Goal: Task Accomplishment & Management: Manage account settings

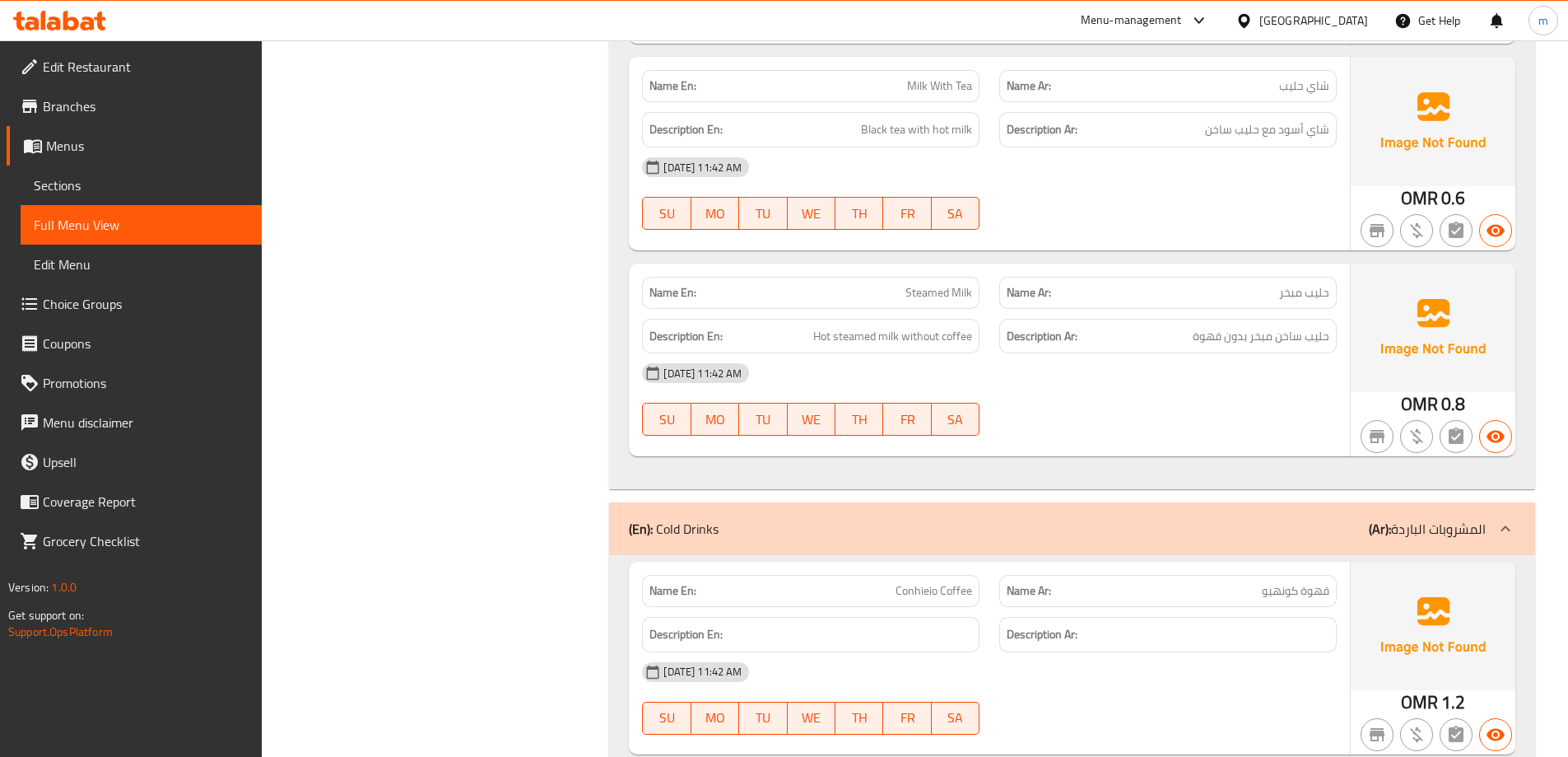
scroll to position [4617, 0]
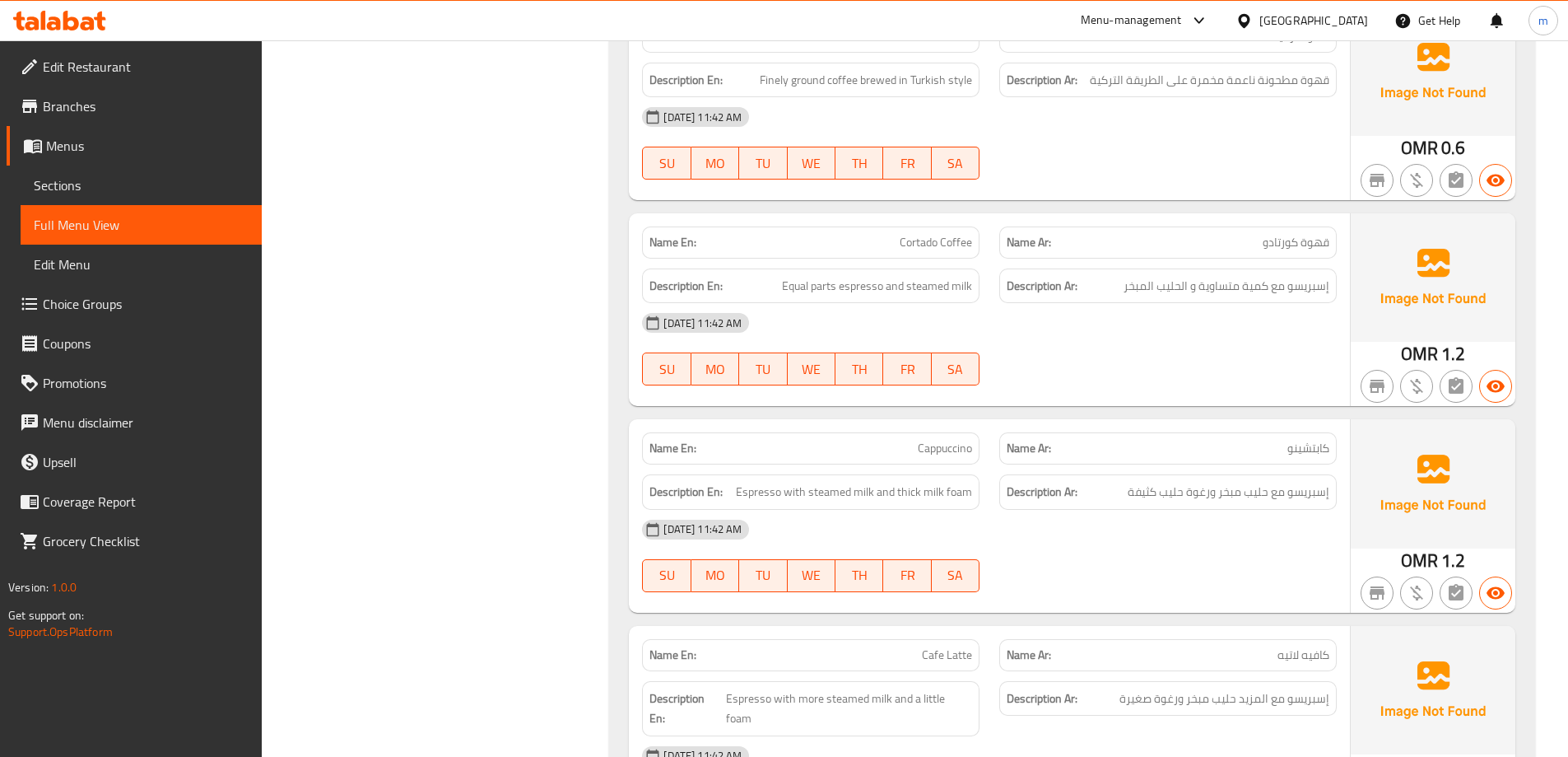
scroll to position [1406, 0]
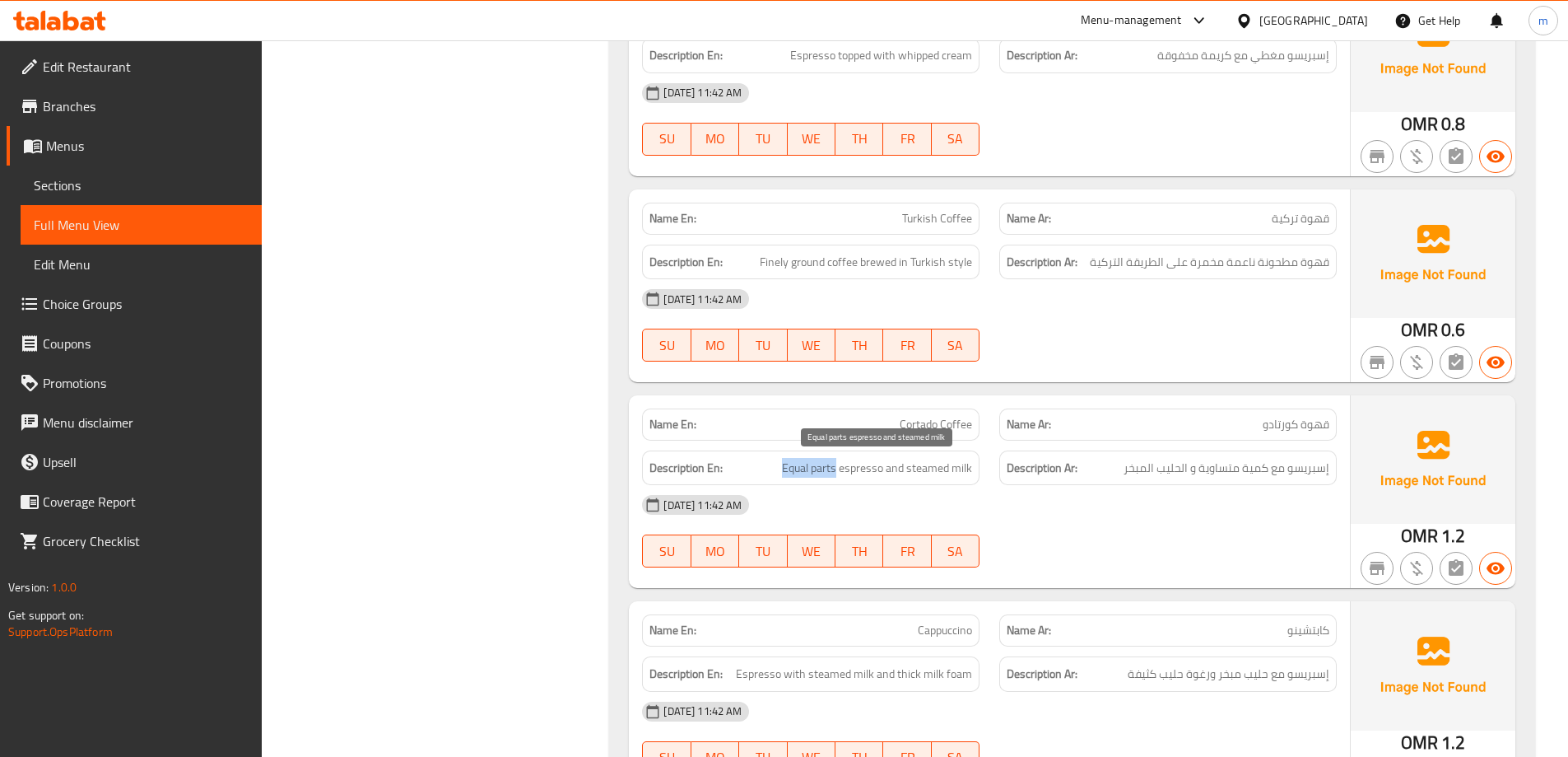
drag, startPoint x: 785, startPoint y: 468, endPoint x: 837, endPoint y: 474, distance: 52.3
click at [837, 474] on span "Equal parts espresso and steamed milk" at bounding box center [877, 468] width 190 height 20
click at [1020, 496] on div "[DATE] 11:42 AM" at bounding box center [989, 505] width 715 height 39
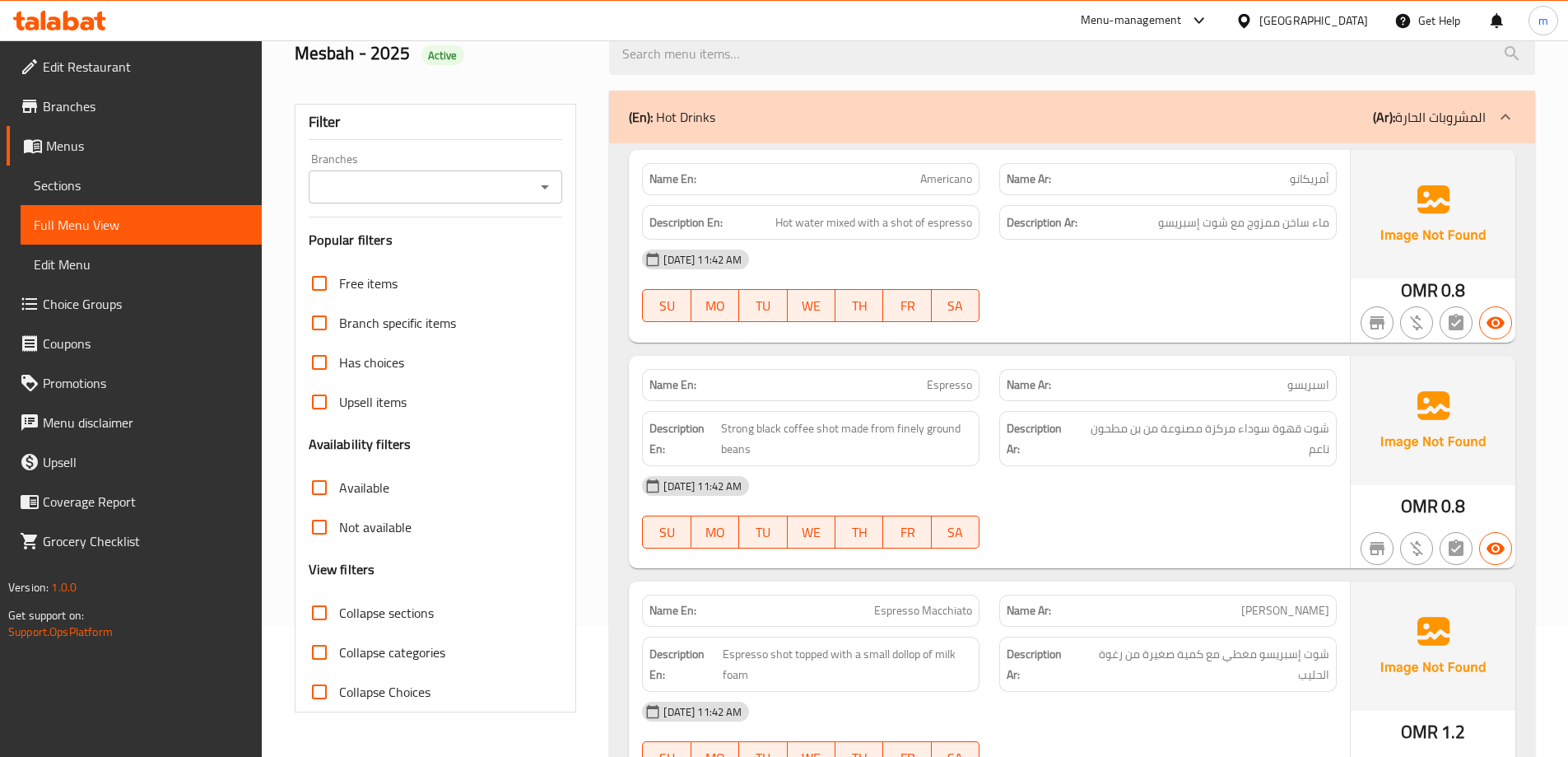
scroll to position [171, 0]
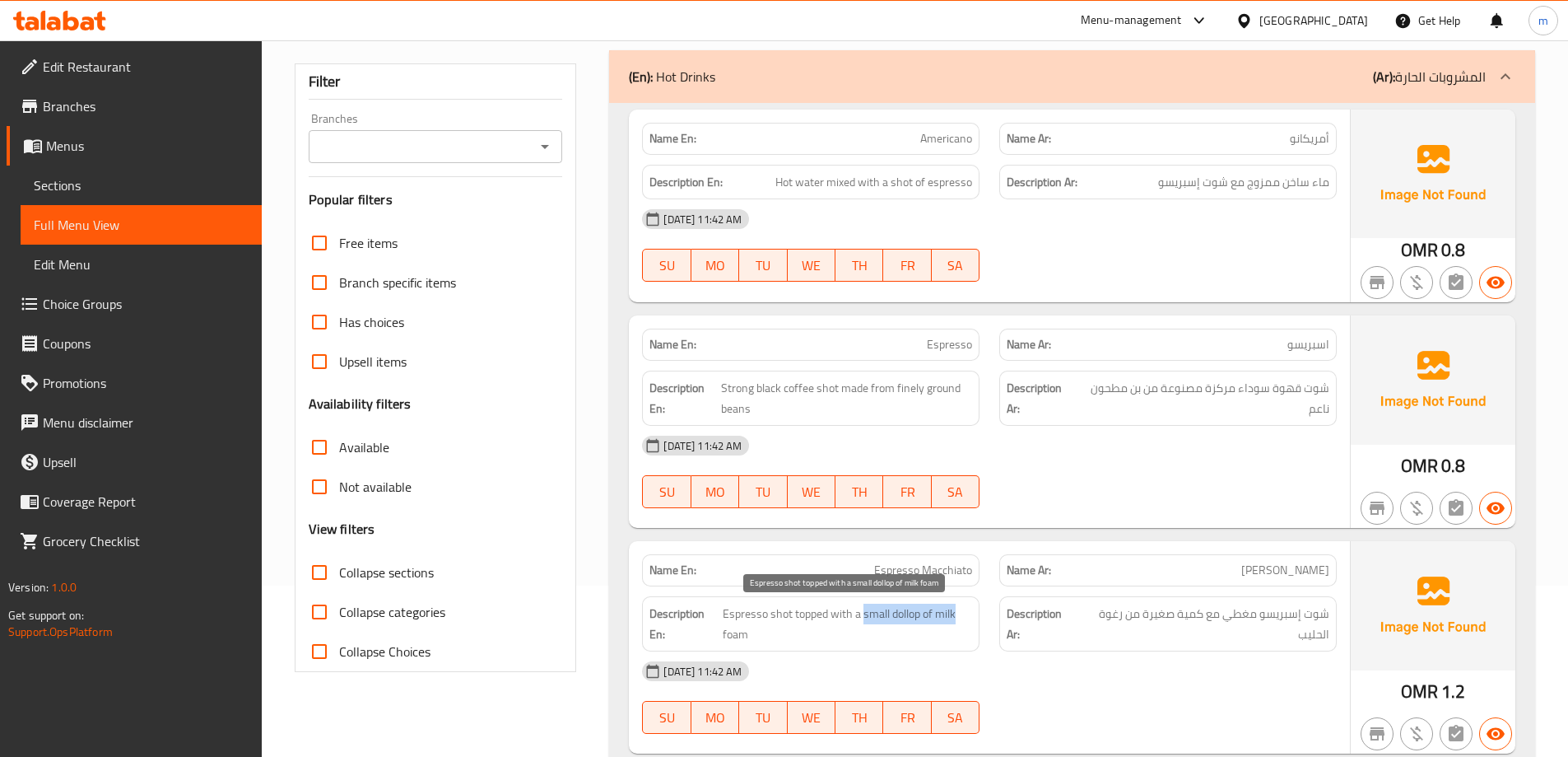
drag, startPoint x: 862, startPoint y: 612, endPoint x: 954, endPoint y: 623, distance: 92.7
click at [954, 623] on span "Espresso shot topped with a small dollop of milk foam" at bounding box center [847, 623] width 249 height 40
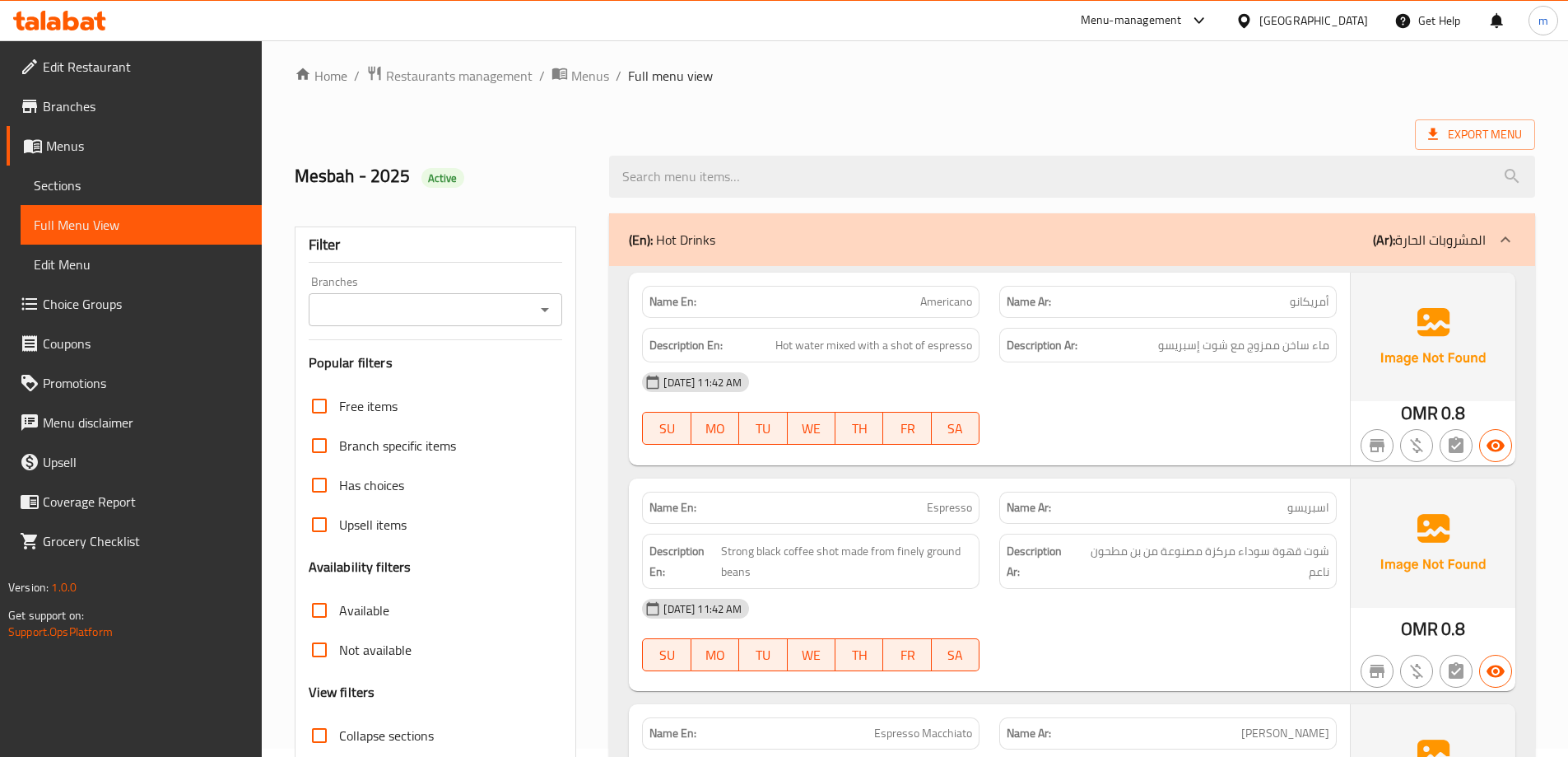
scroll to position [7, 0]
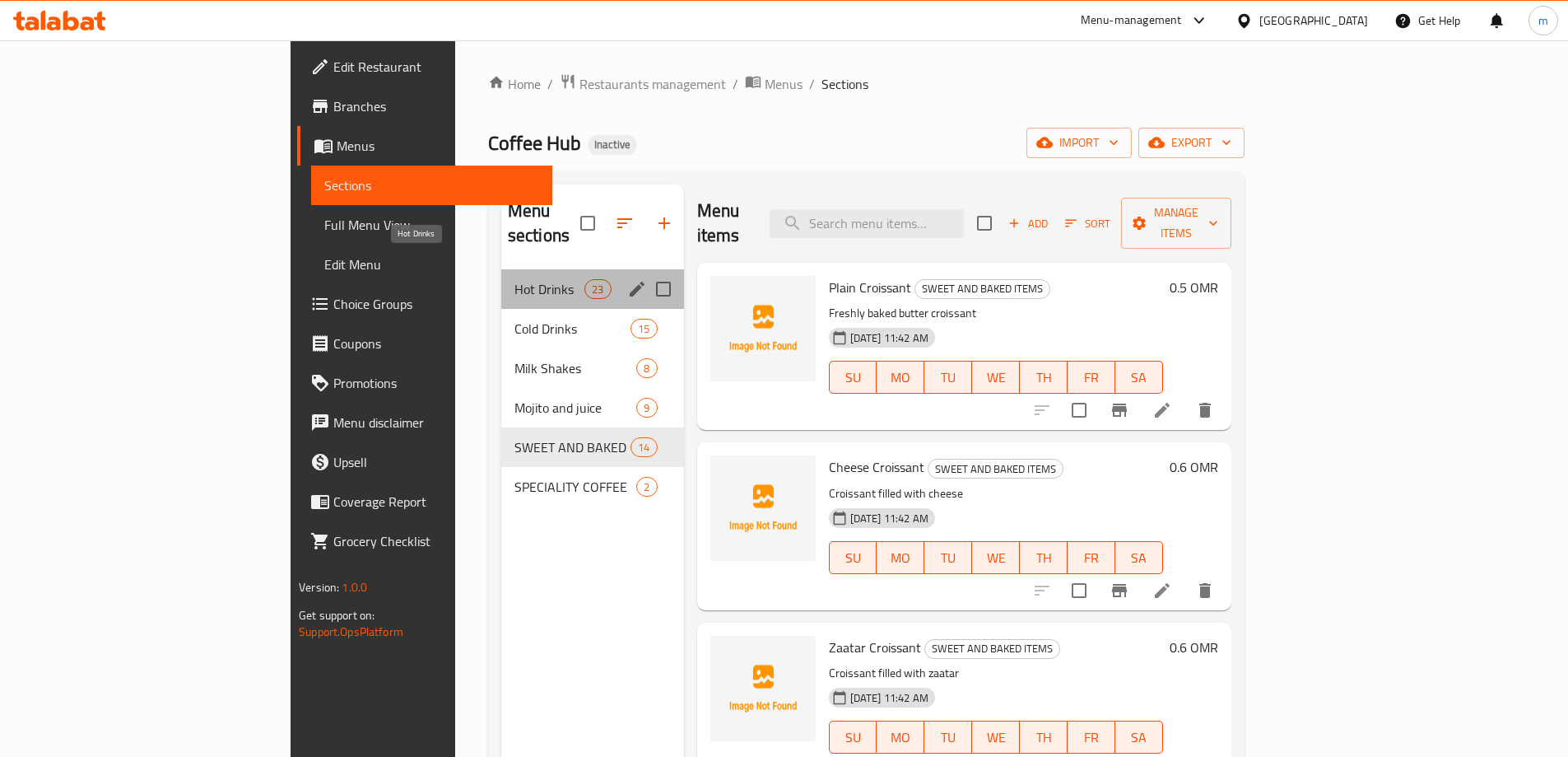
click at [515, 279] on span "Hot Drinks" at bounding box center [549, 289] width 70 height 20
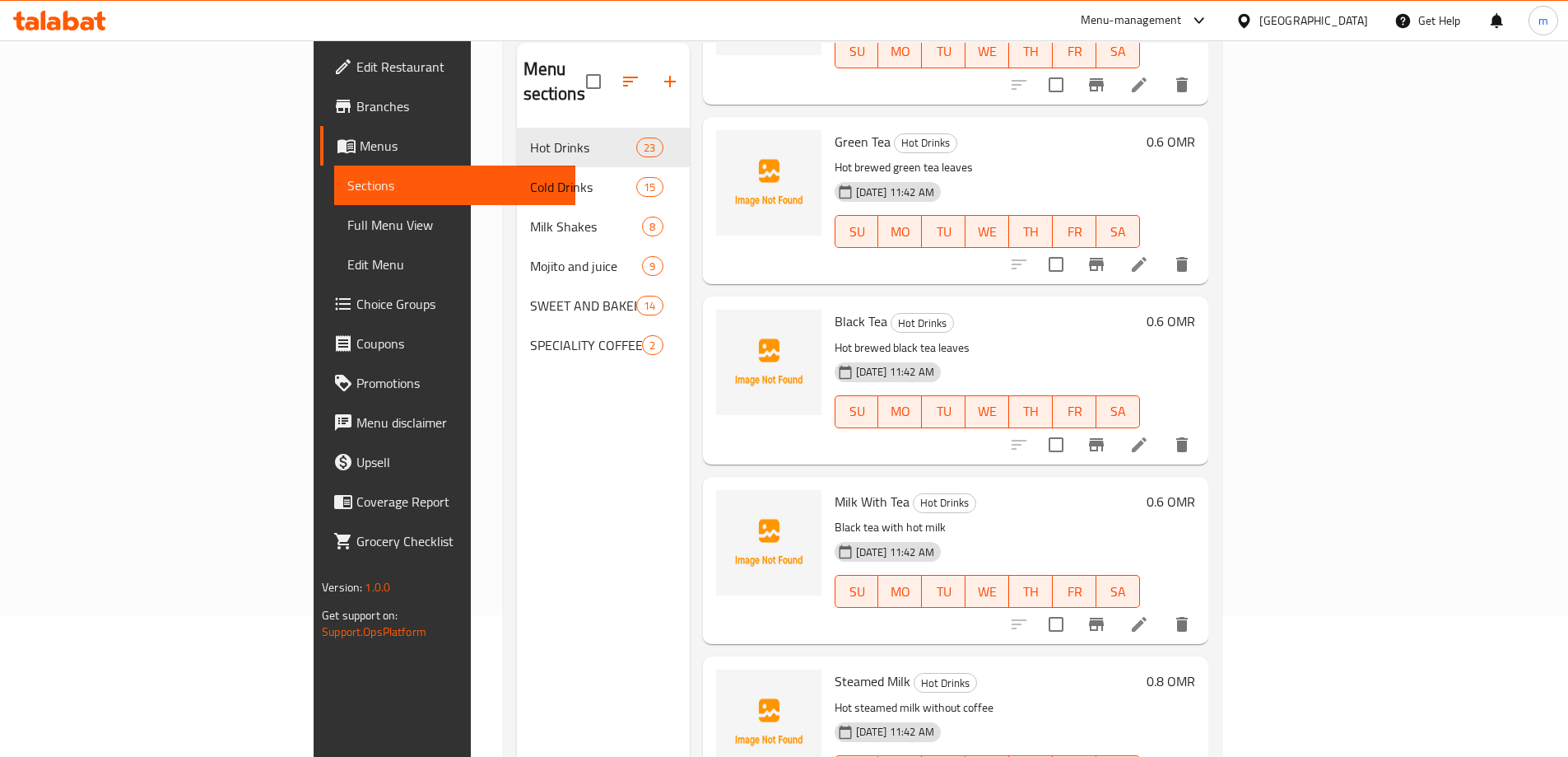
scroll to position [231, 0]
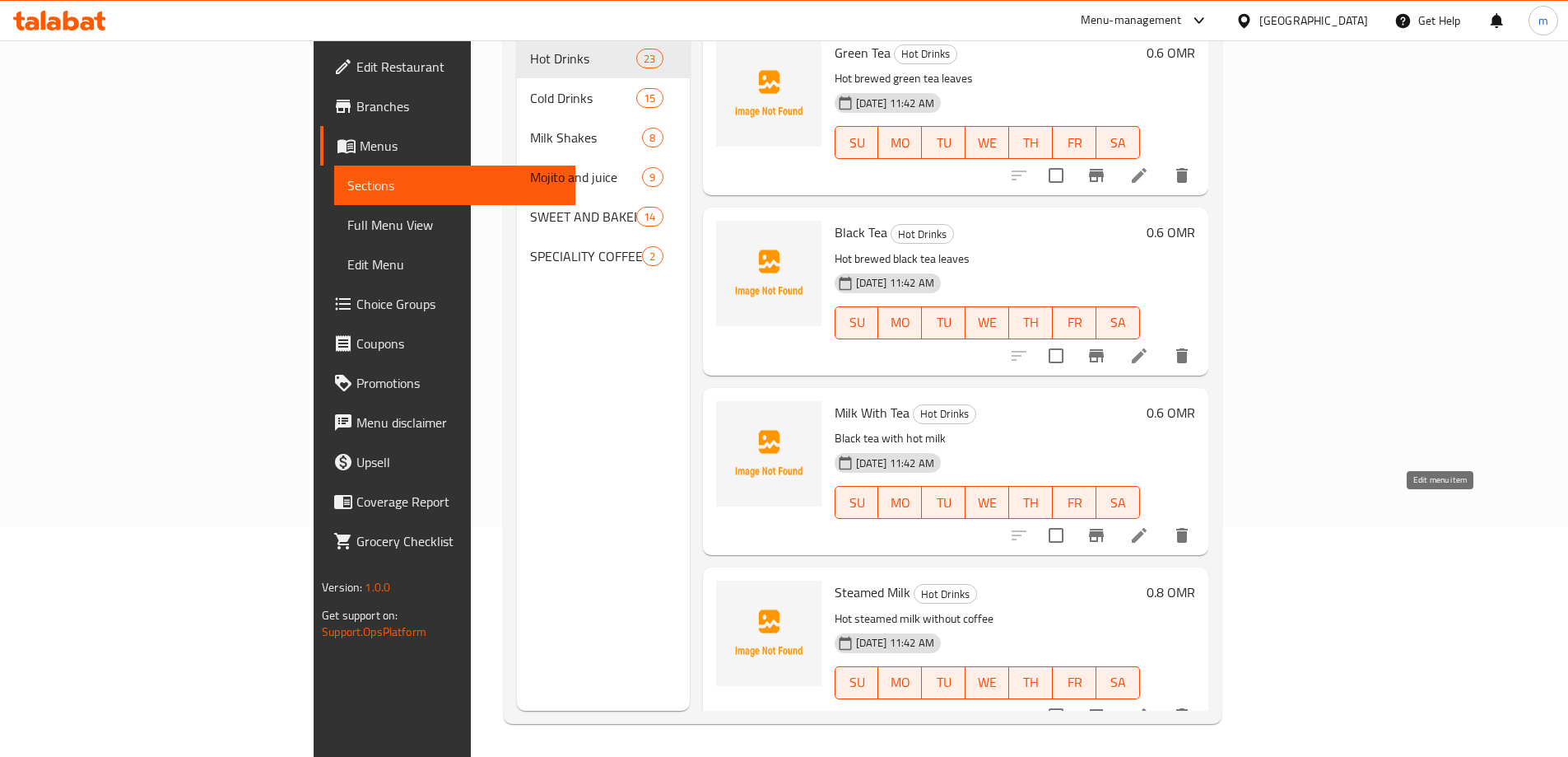
click at [1148, 525] on icon at bounding box center [1138, 534] width 20 height 20
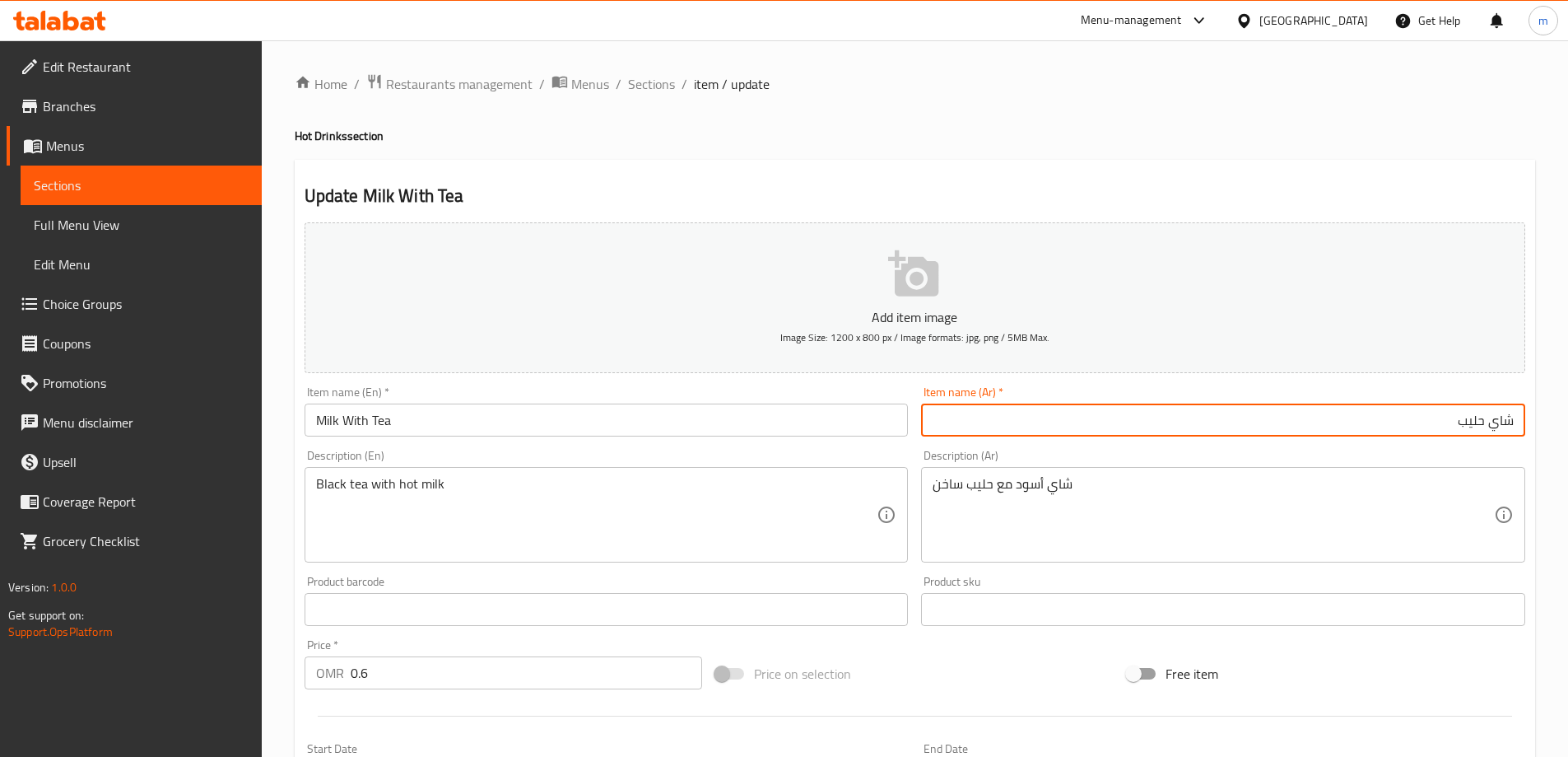
drag, startPoint x: 1490, startPoint y: 426, endPoint x: 1490, endPoint y: 444, distance: 18.0
click at [1490, 426] on input "شاي حليب" at bounding box center [1222, 419] width 604 height 33
drag, startPoint x: 1482, startPoint y: 422, endPoint x: 1465, endPoint y: 423, distance: 17.0
click at [1465, 423] on input "شاي مع حليب" at bounding box center [1222, 419] width 604 height 33
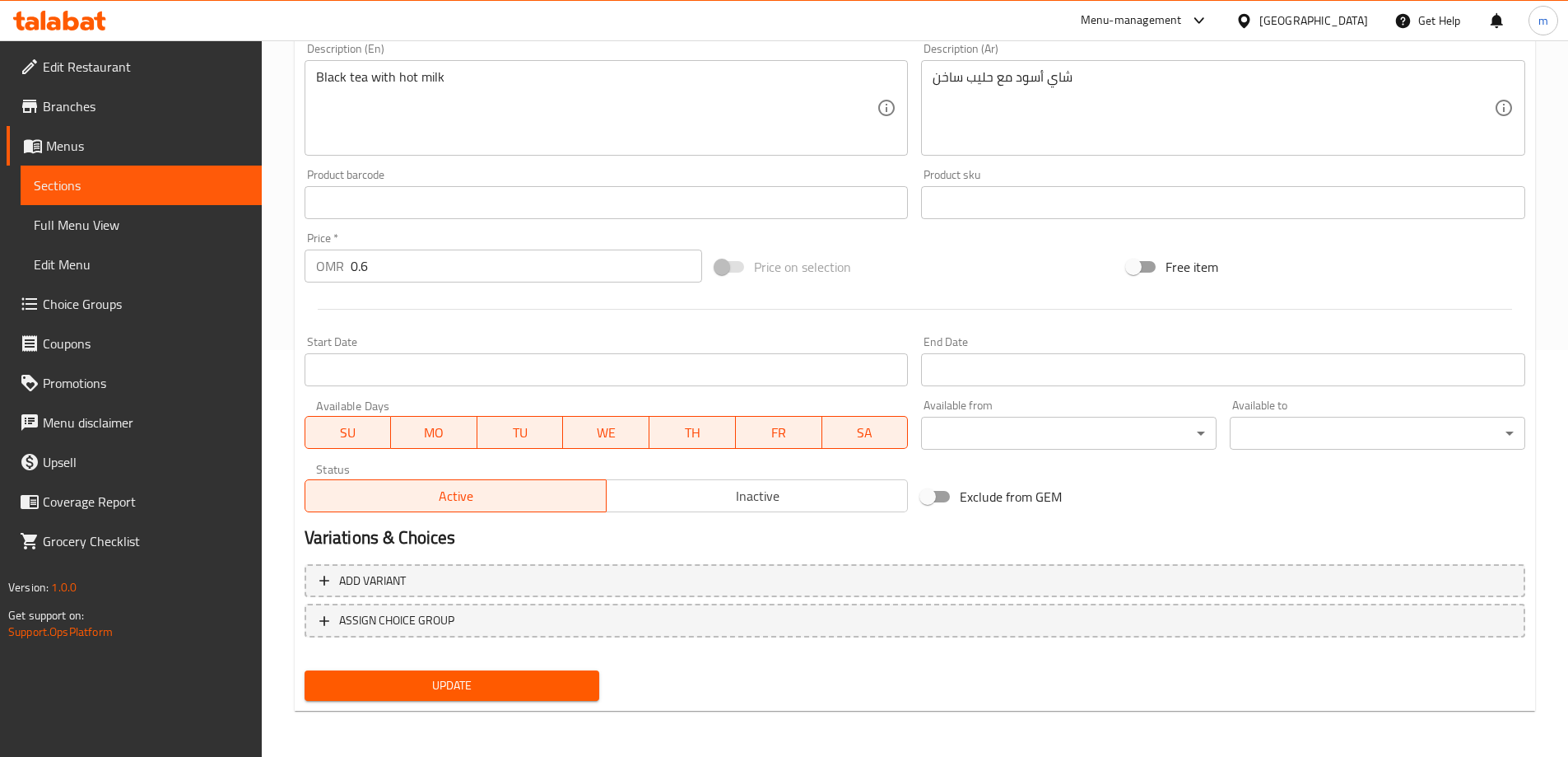
type input "شاي بالحليب"
click at [570, 684] on span "Update" at bounding box center [451, 685] width 269 height 20
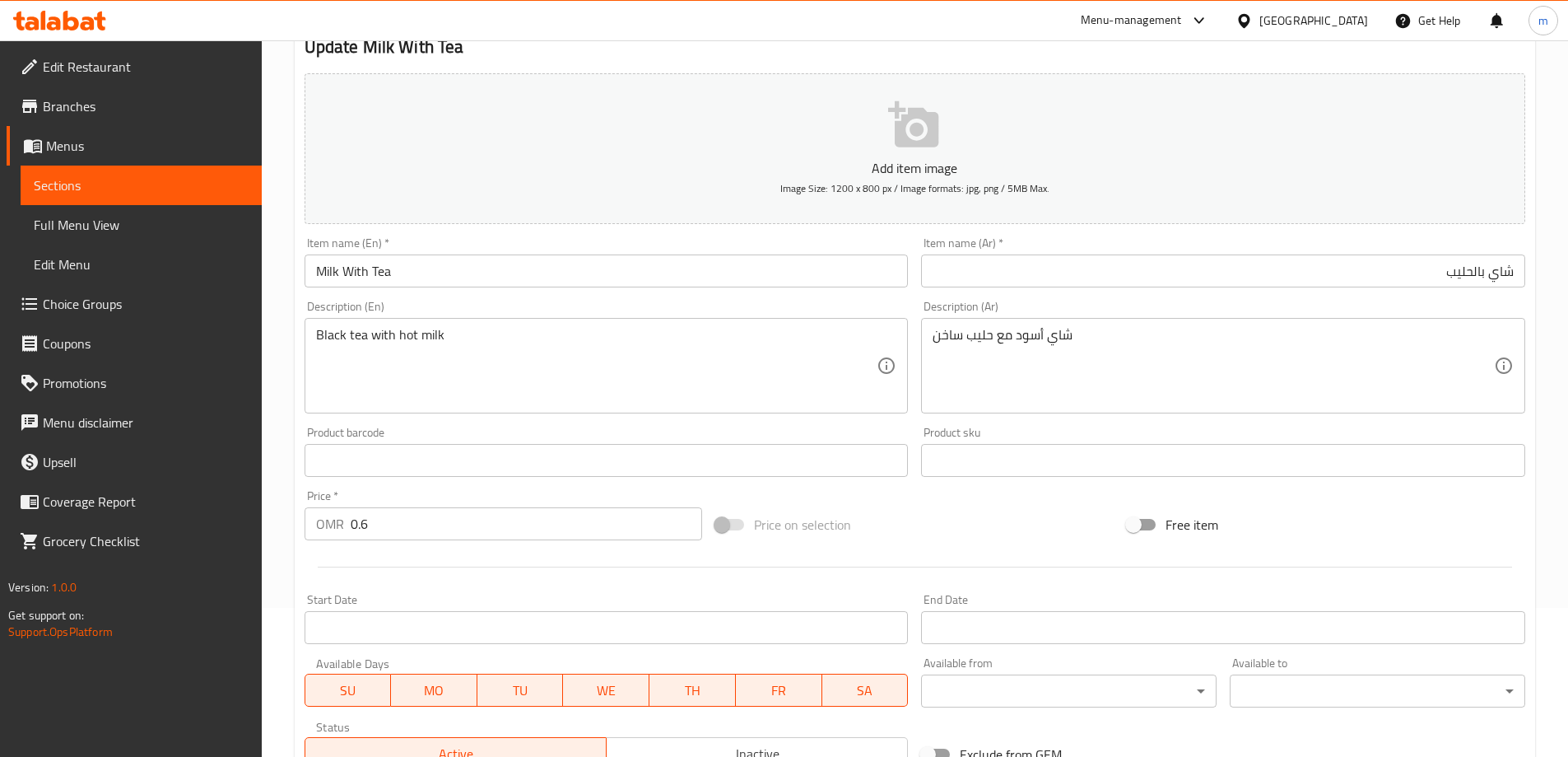
scroll to position [407, 0]
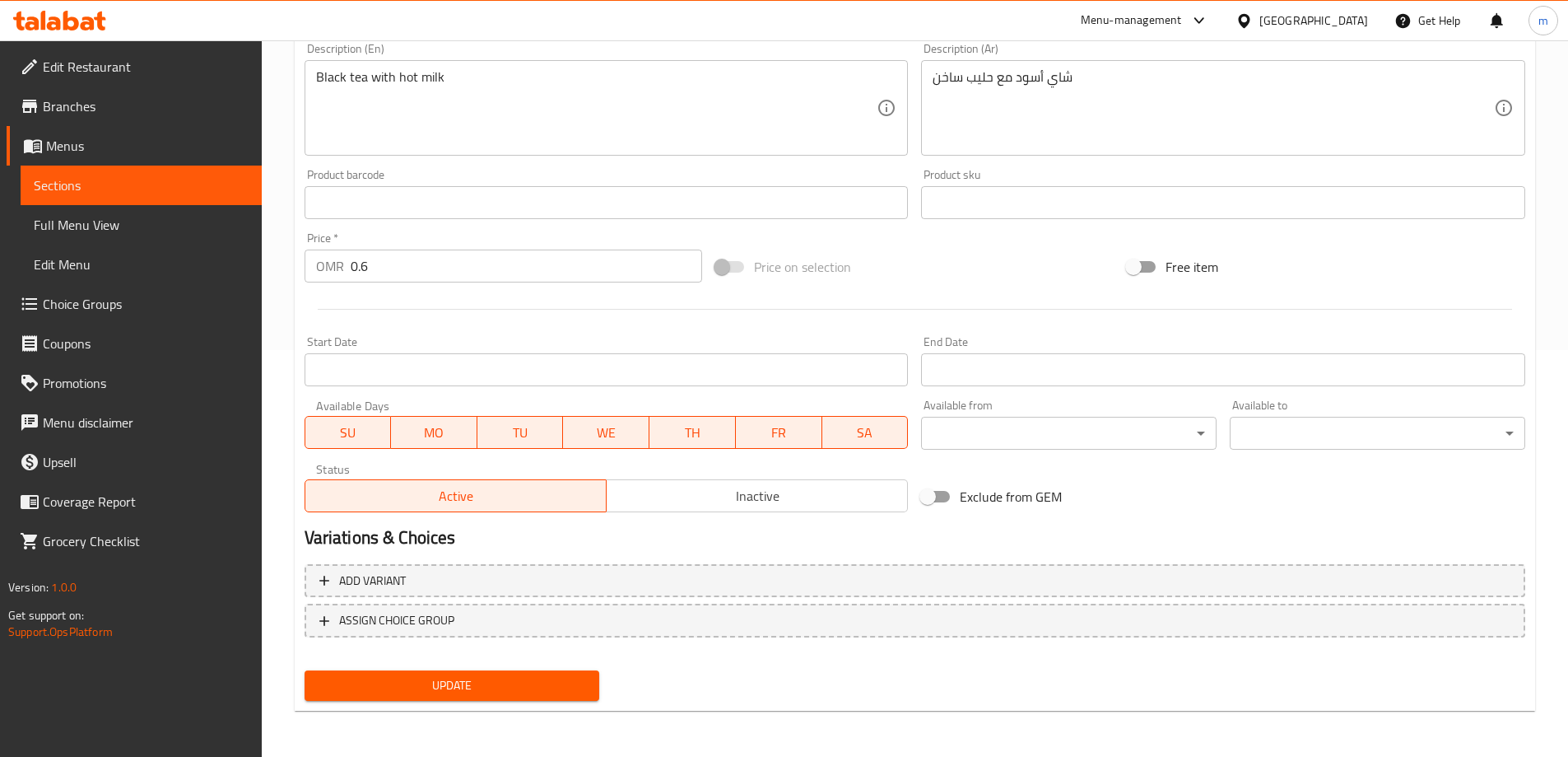
click at [532, 689] on span "Update" at bounding box center [451, 685] width 269 height 20
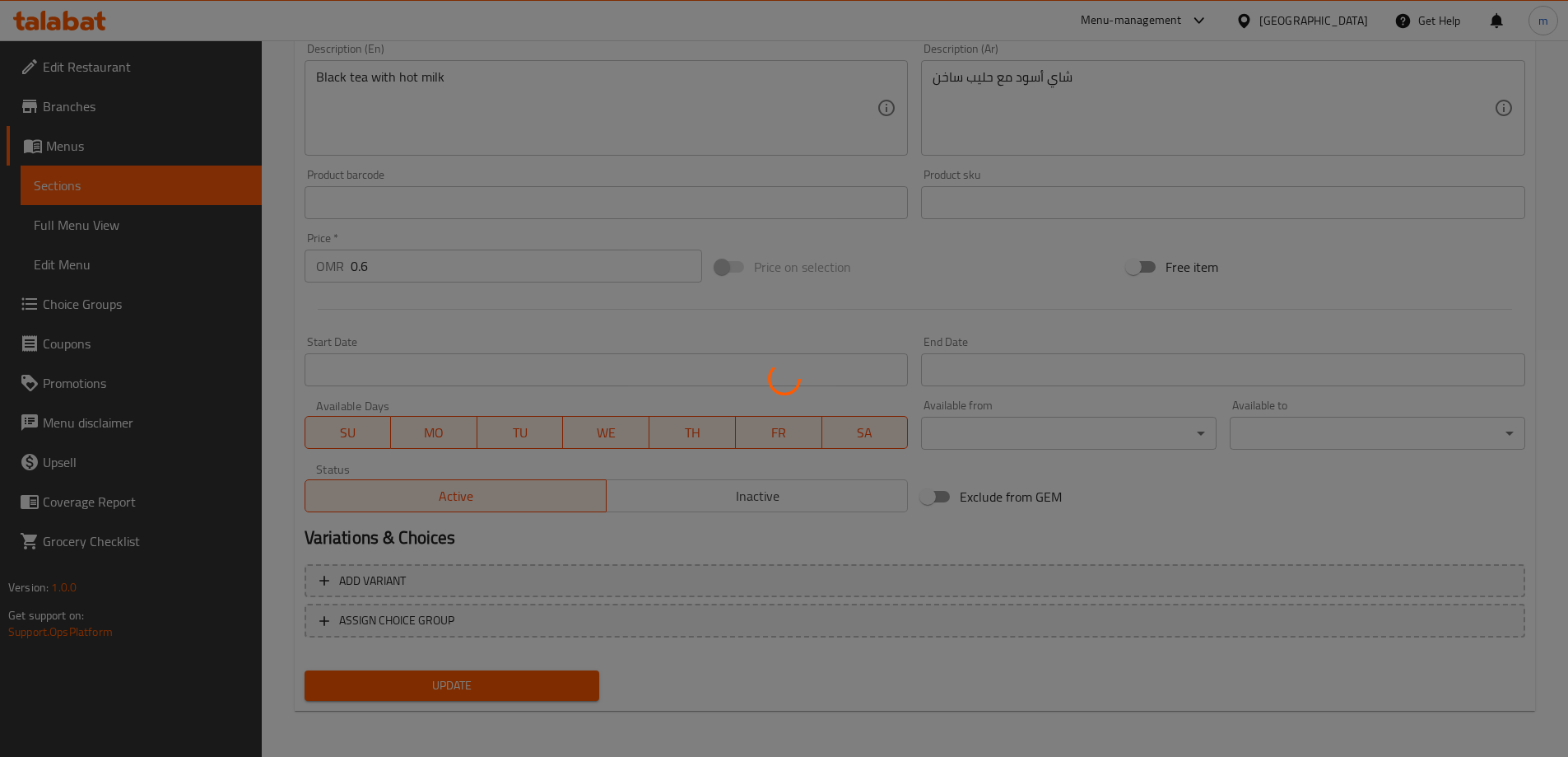
scroll to position [0, 0]
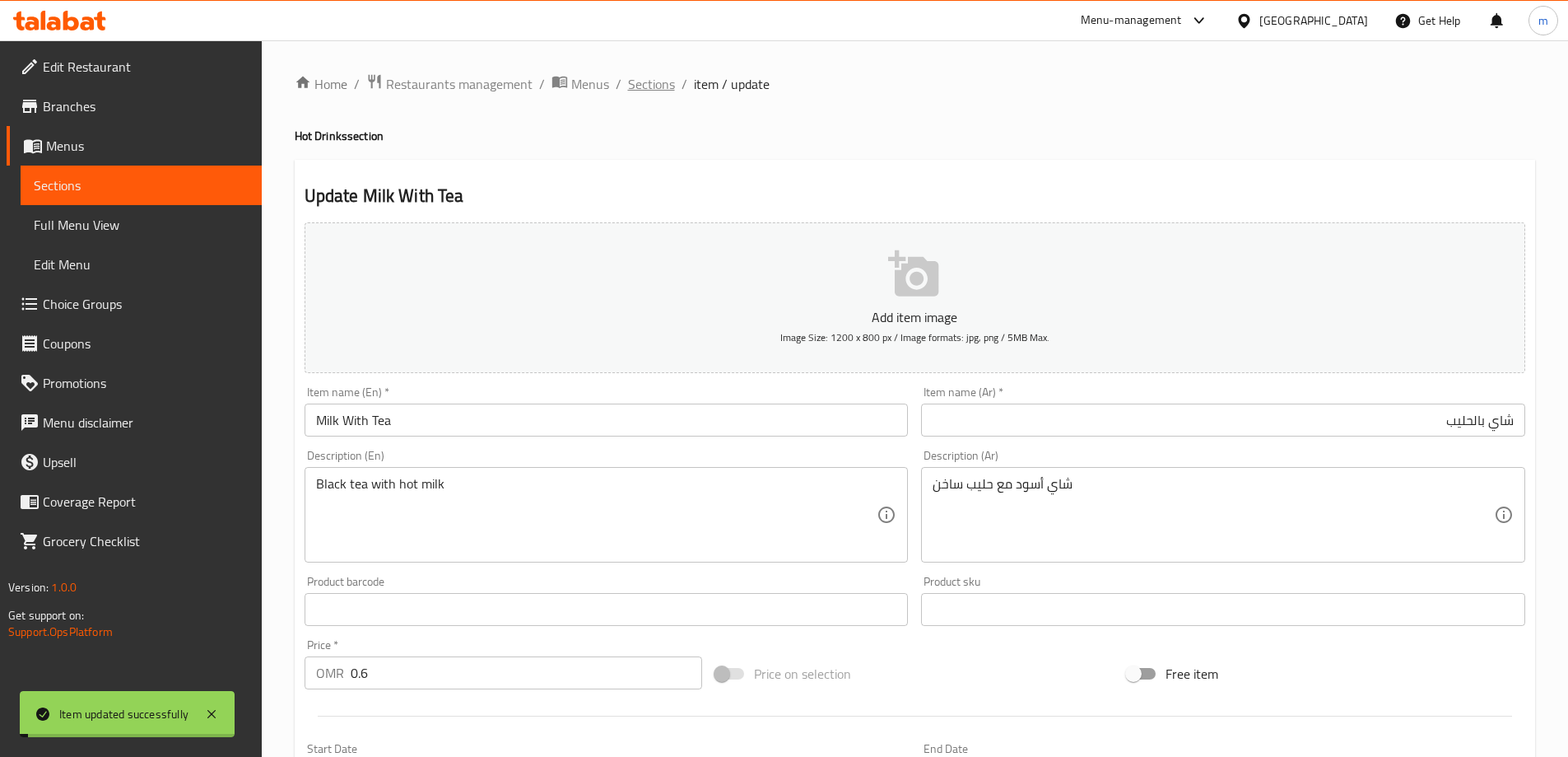
click at [650, 82] on span "Sections" at bounding box center [651, 84] width 47 height 20
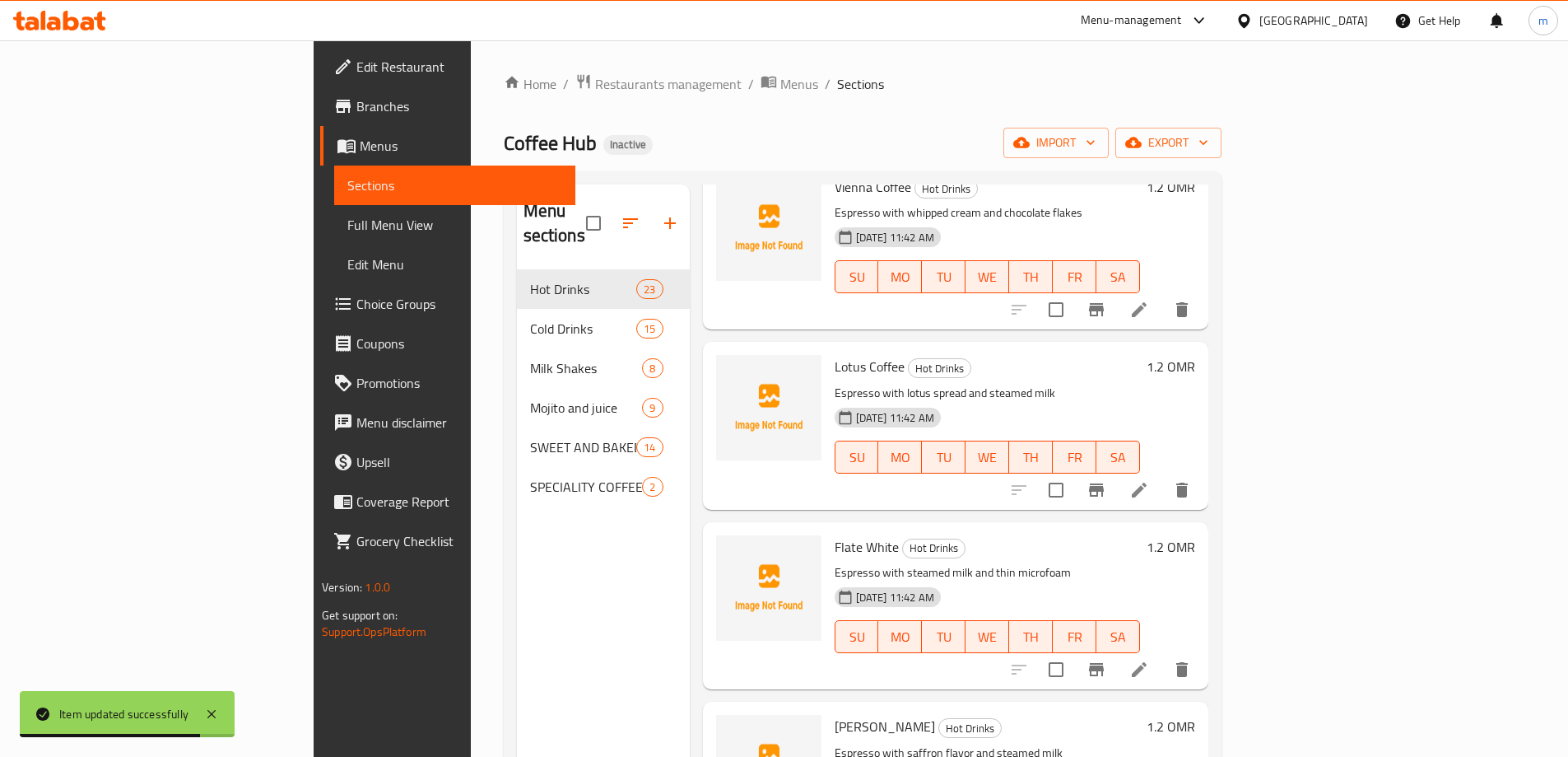
scroll to position [2799, 0]
click at [1148, 658] on icon at bounding box center [1138, 668] width 20 height 20
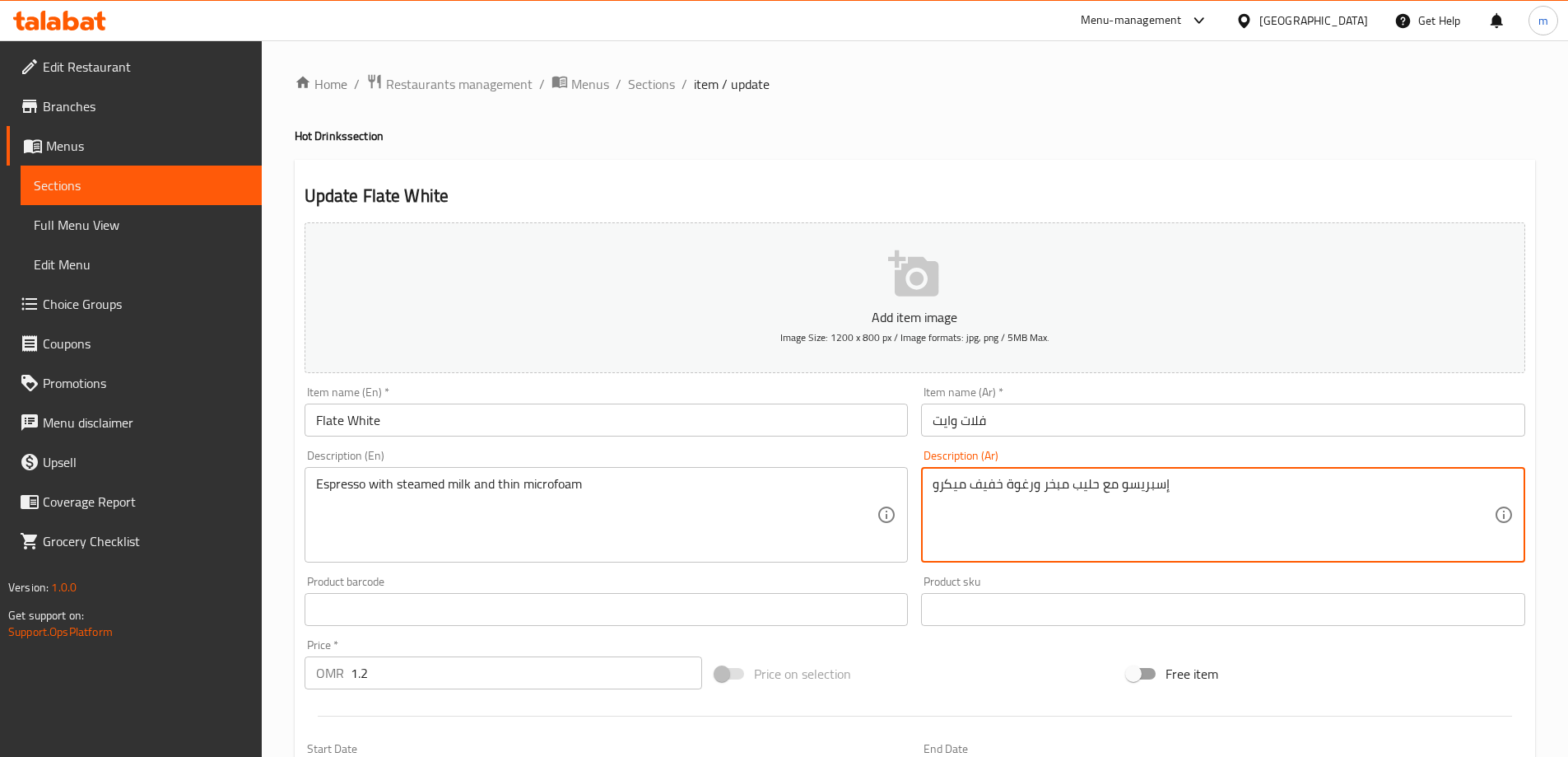
click at [973, 488] on textarea "إسبريسو مع حليب مبخر ورغوة خفيف ميكرو" at bounding box center [1213, 515] width 561 height 78
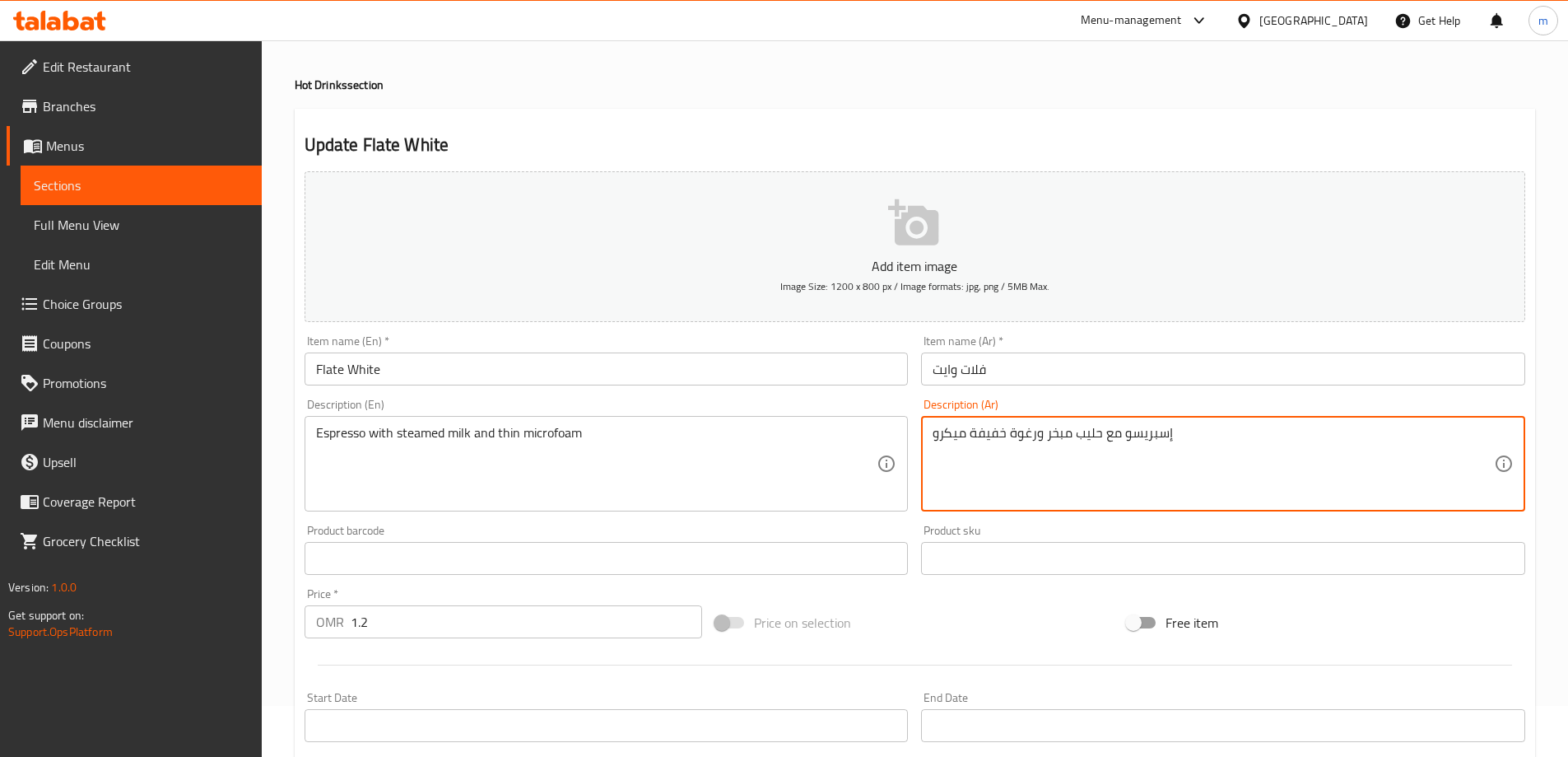
scroll to position [407, 0]
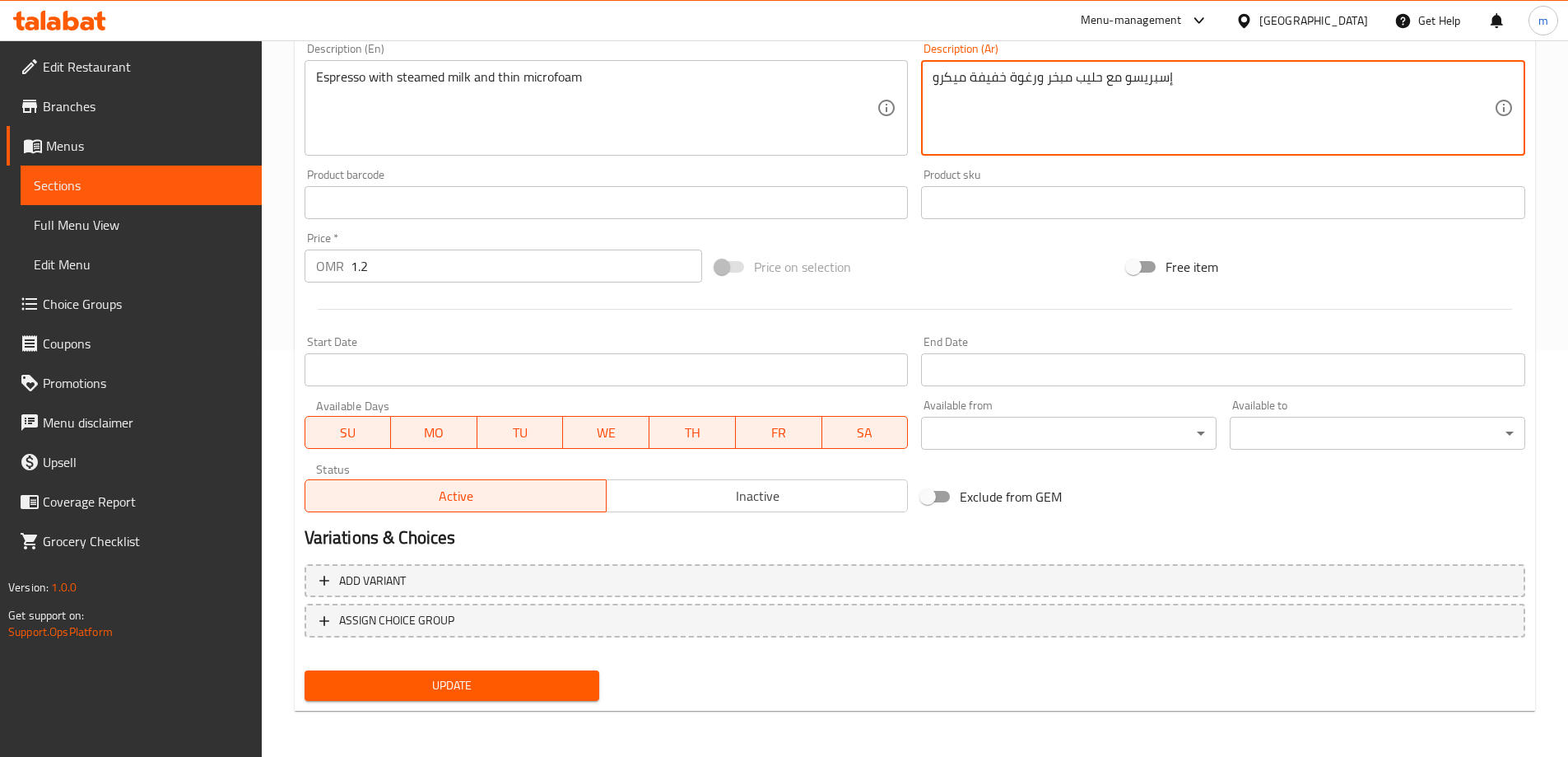
type textarea "إسبريسو مع حليب مبخر ورغوة خفيفة ميكرو"
click at [547, 695] on span "Update" at bounding box center [451, 685] width 269 height 20
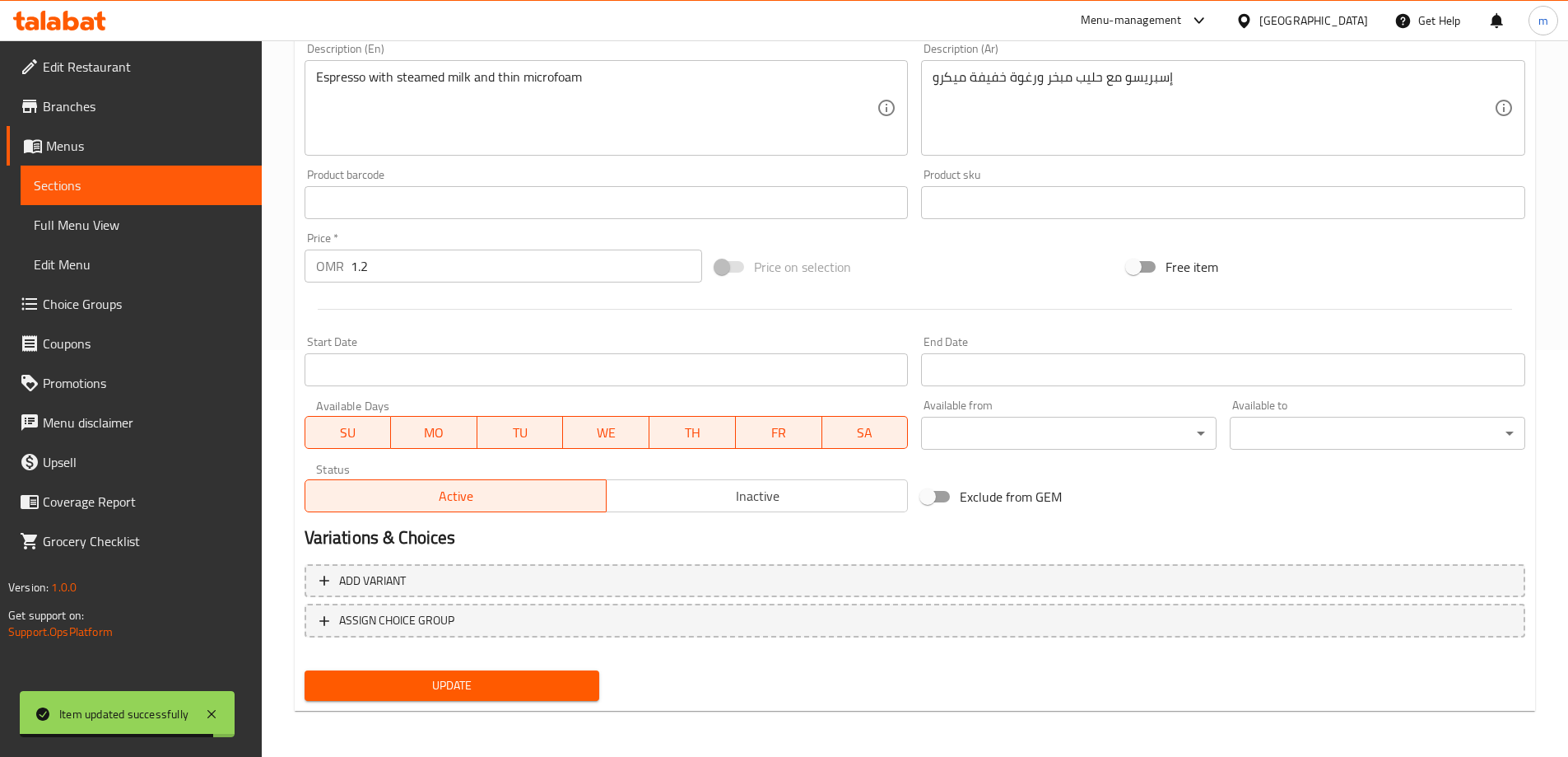
click at [496, 695] on span "Update" at bounding box center [451, 685] width 269 height 20
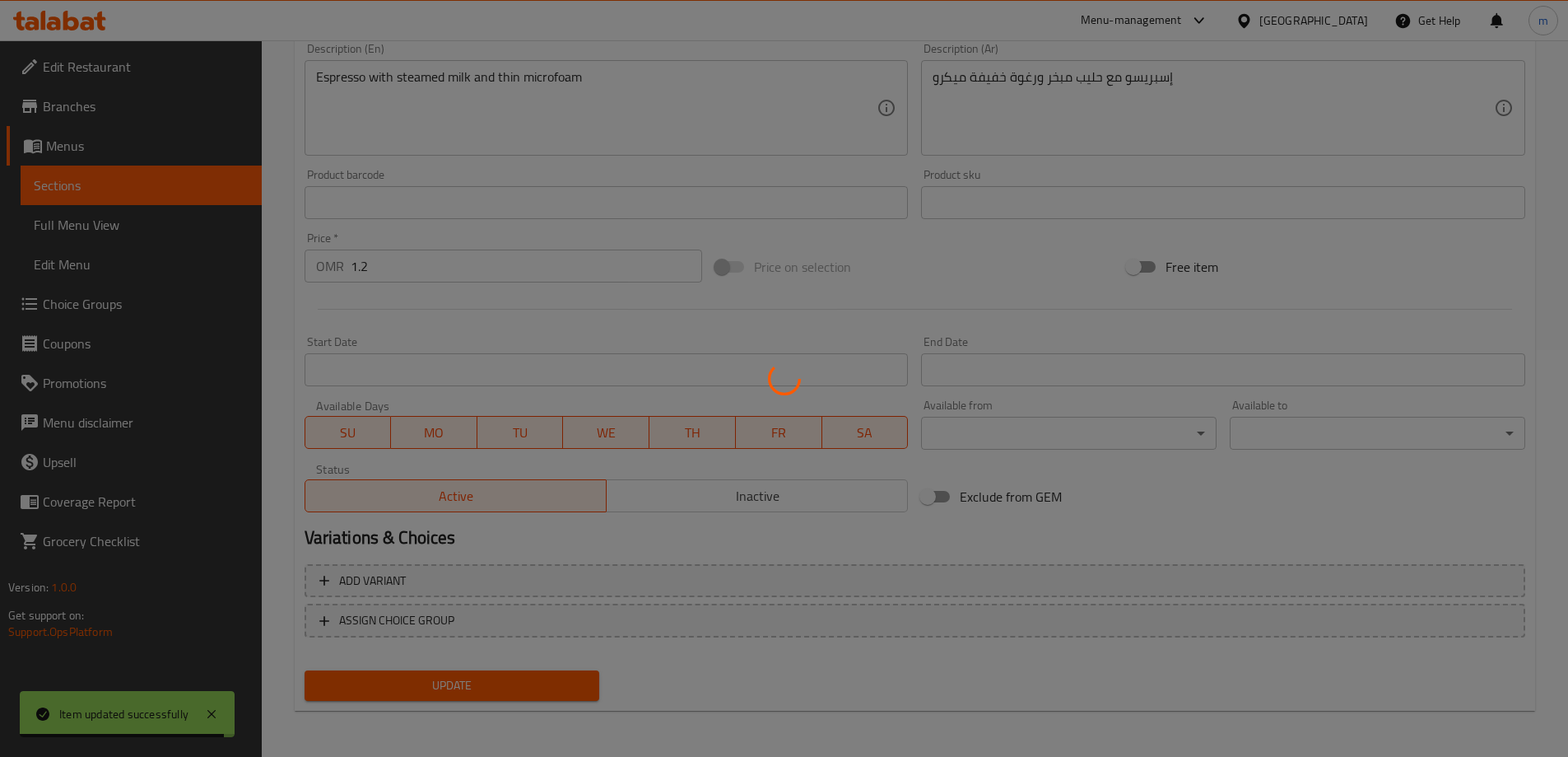
scroll to position [0, 0]
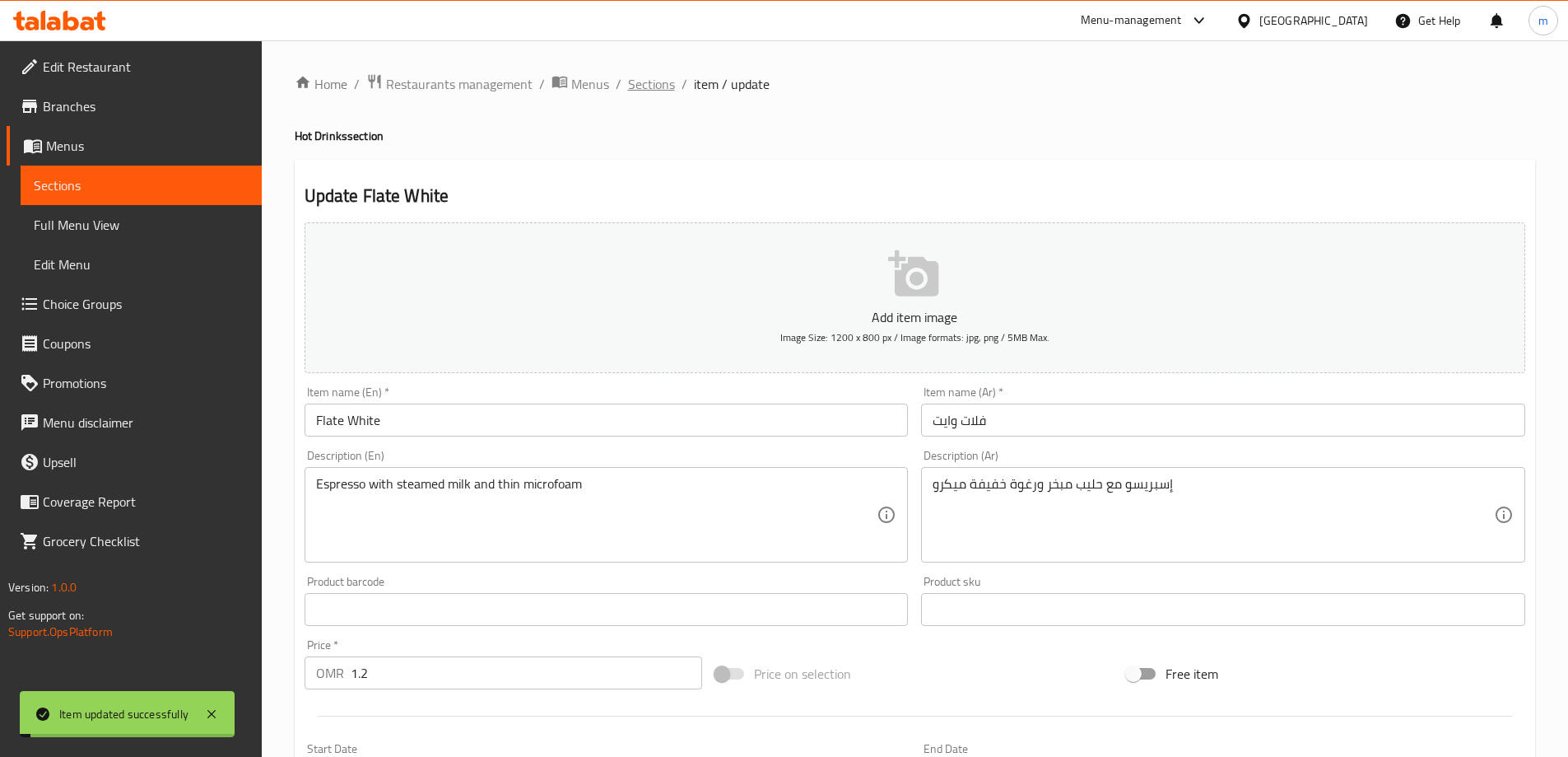
click at [641, 82] on span "Sections" at bounding box center [651, 84] width 47 height 20
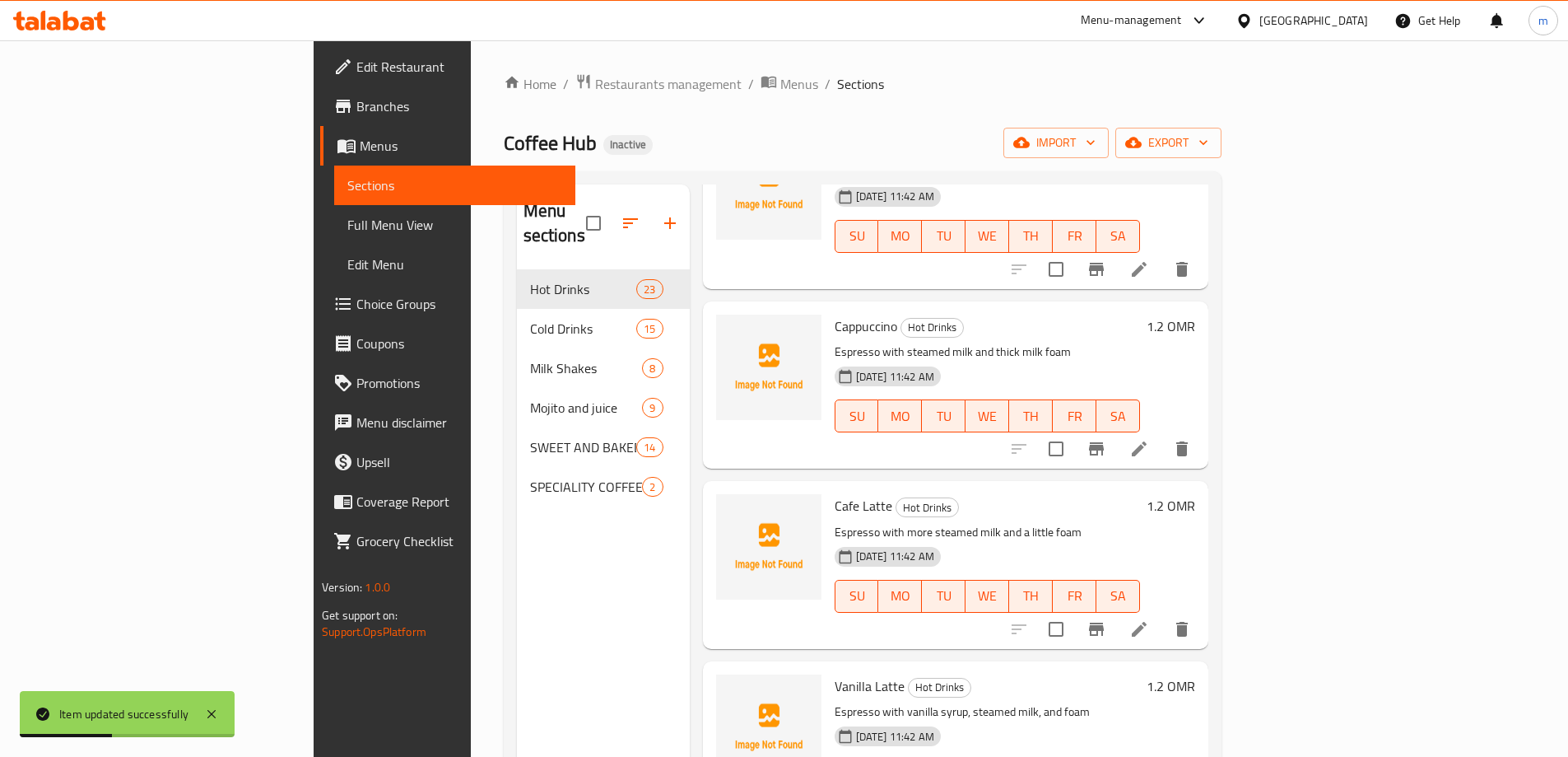
scroll to position [1482, 0]
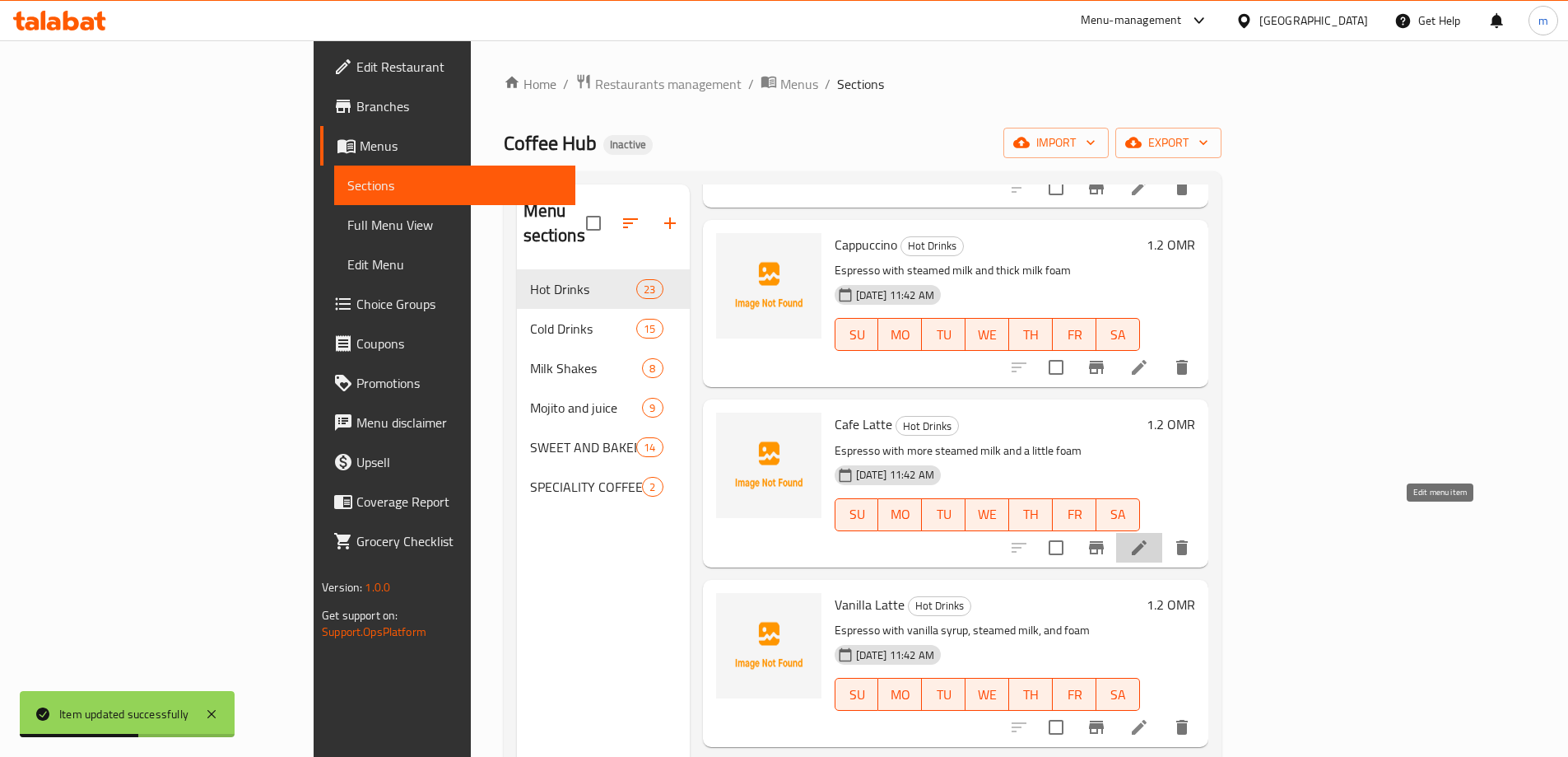
click at [1146, 540] on icon at bounding box center [1139, 547] width 15 height 15
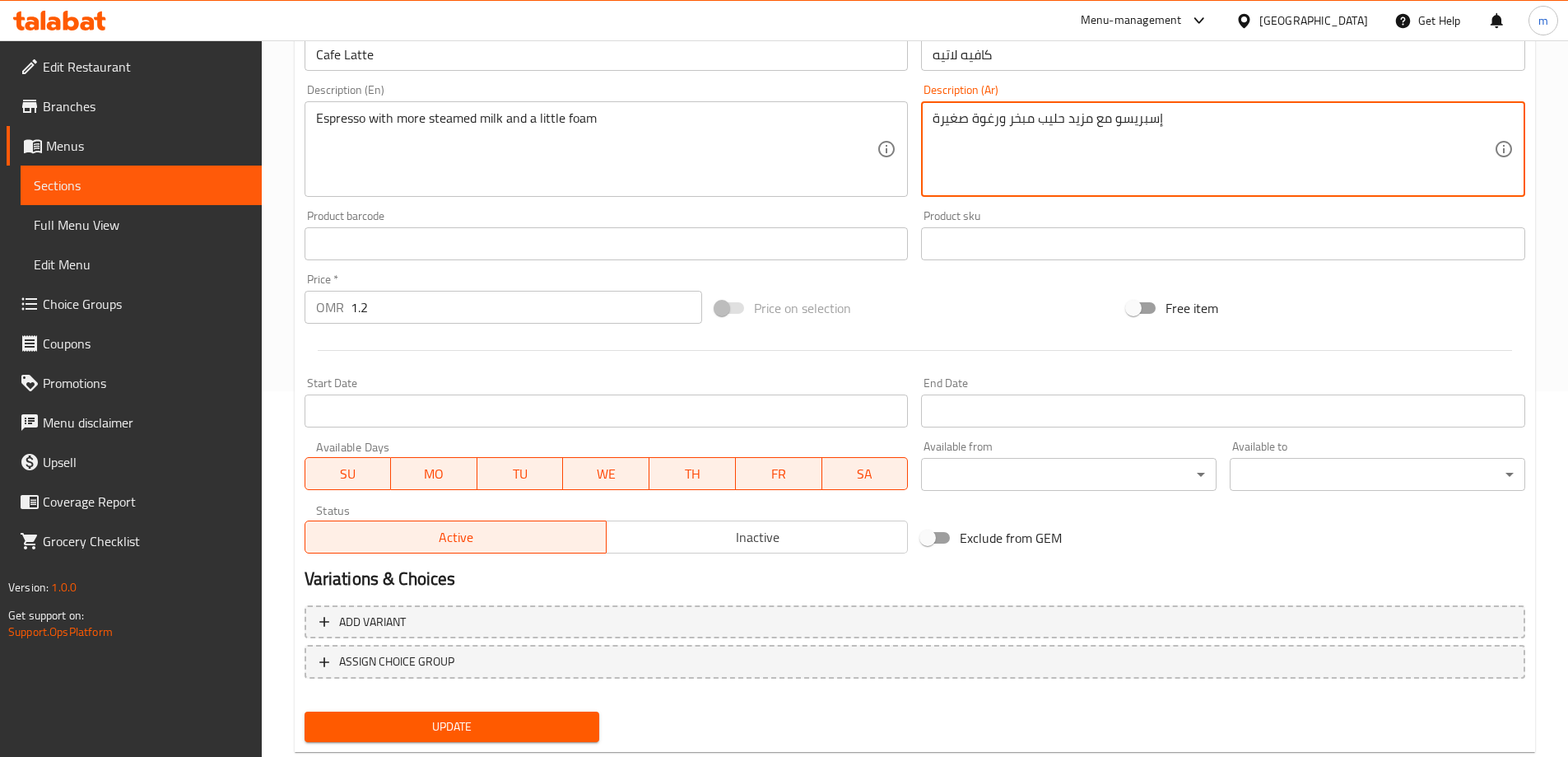
scroll to position [407, 0]
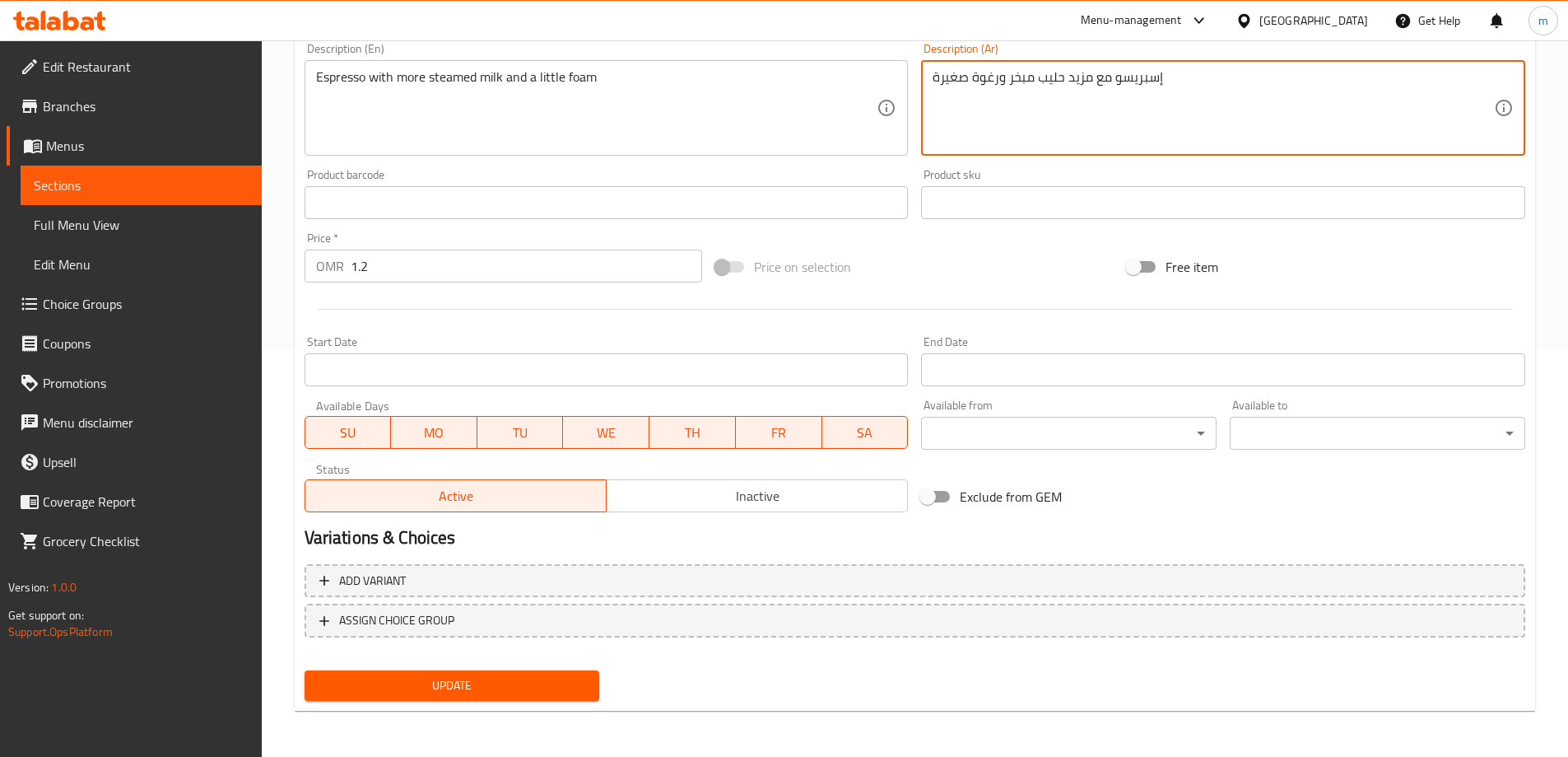
type textarea "إسبريسو مع مزيد حليب مبخر ورغوة صغيرة"
click at [455, 687] on span "Update" at bounding box center [451, 685] width 269 height 20
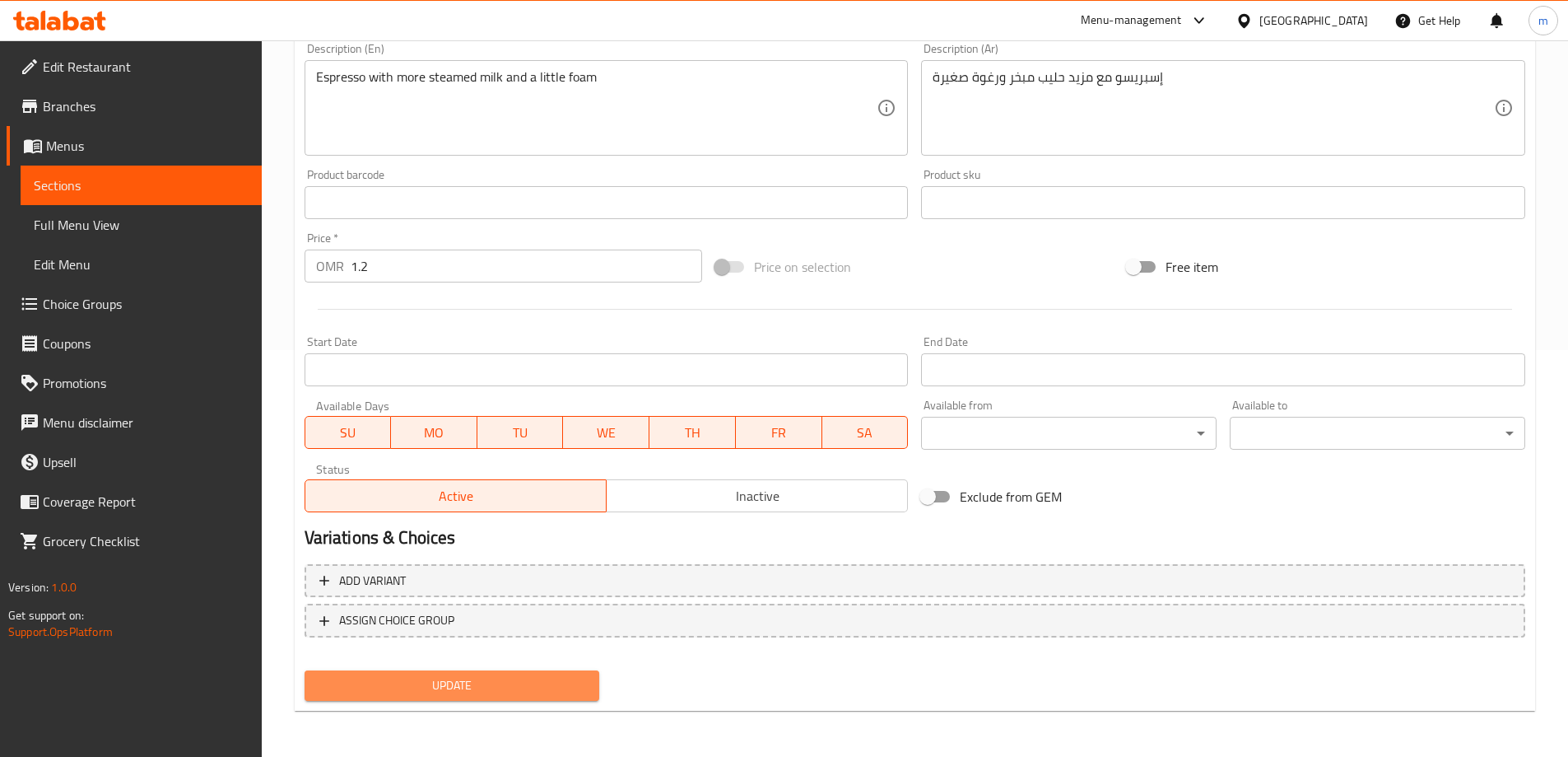
click at [467, 679] on span "Update" at bounding box center [451, 685] width 269 height 20
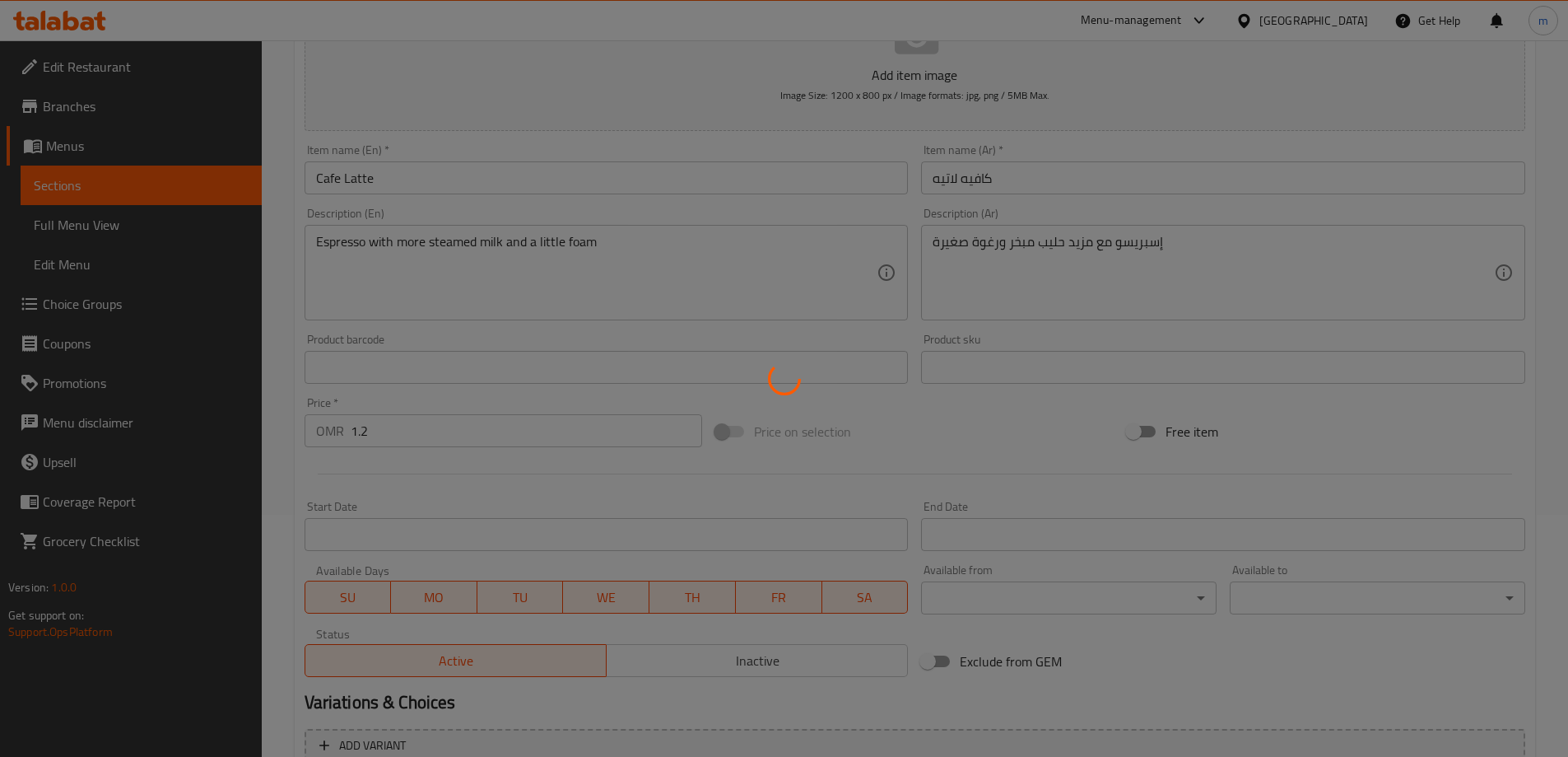
scroll to position [0, 0]
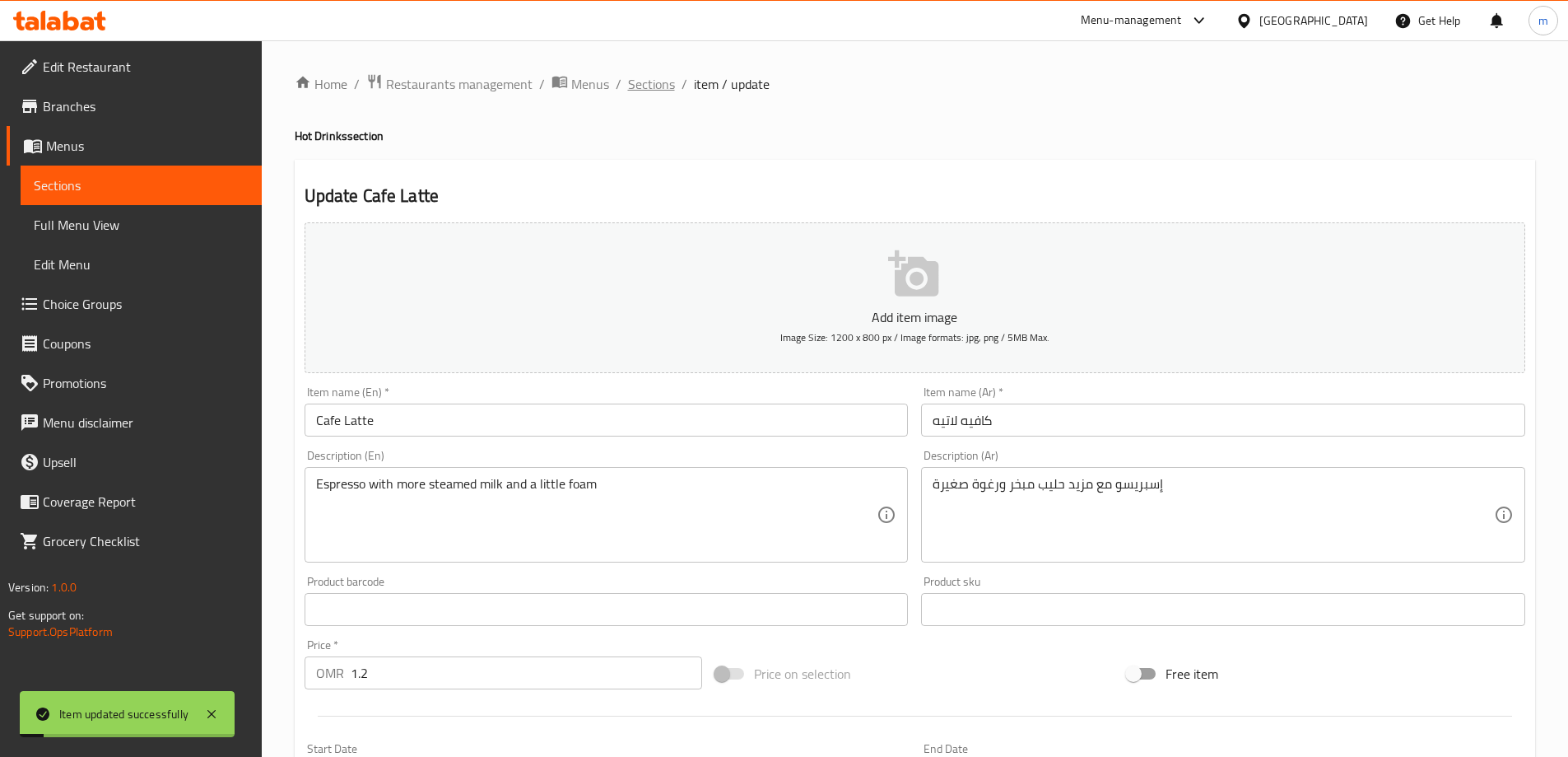
click at [647, 89] on span "Sections" at bounding box center [651, 84] width 47 height 20
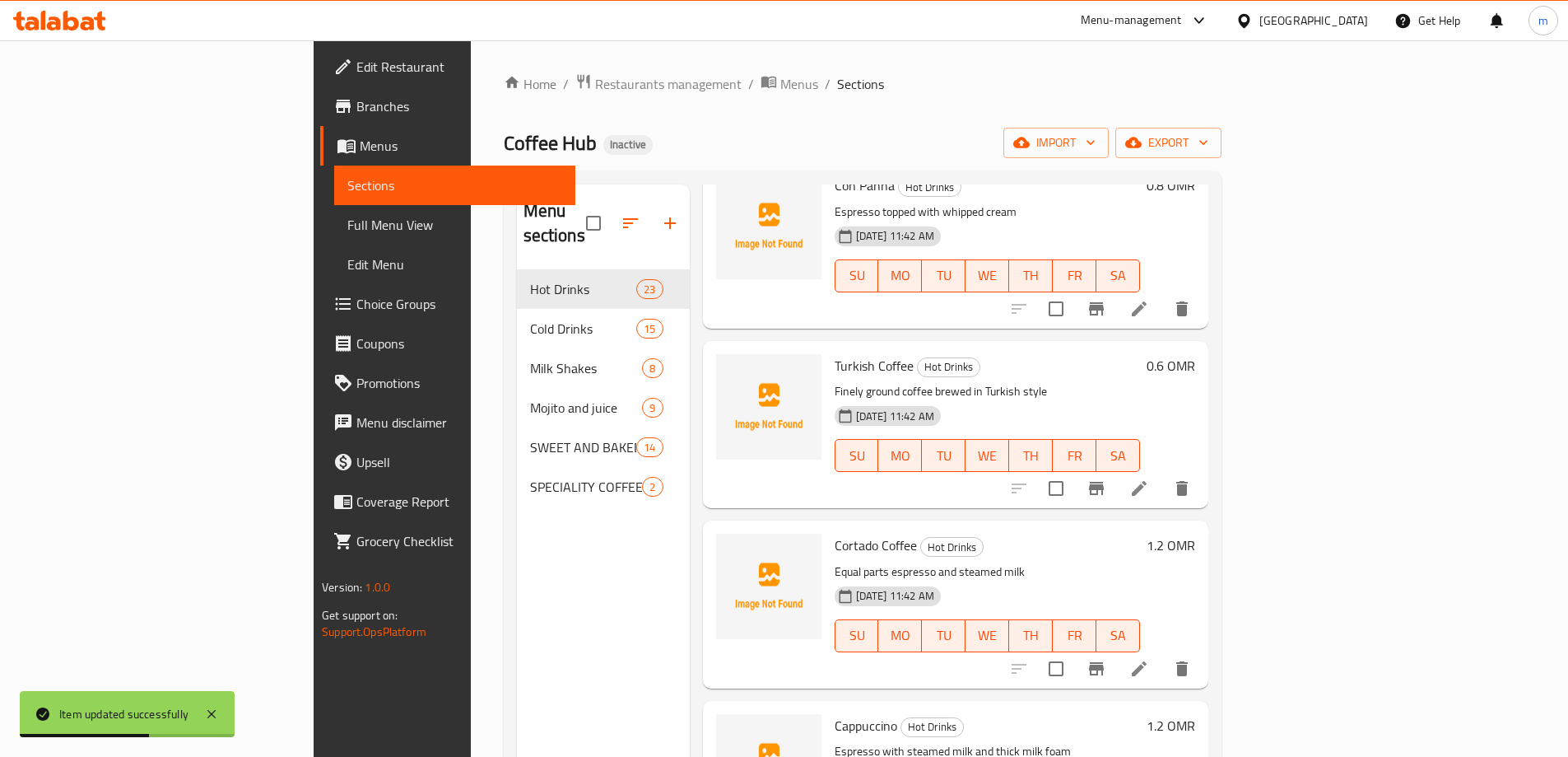
scroll to position [1071, 0]
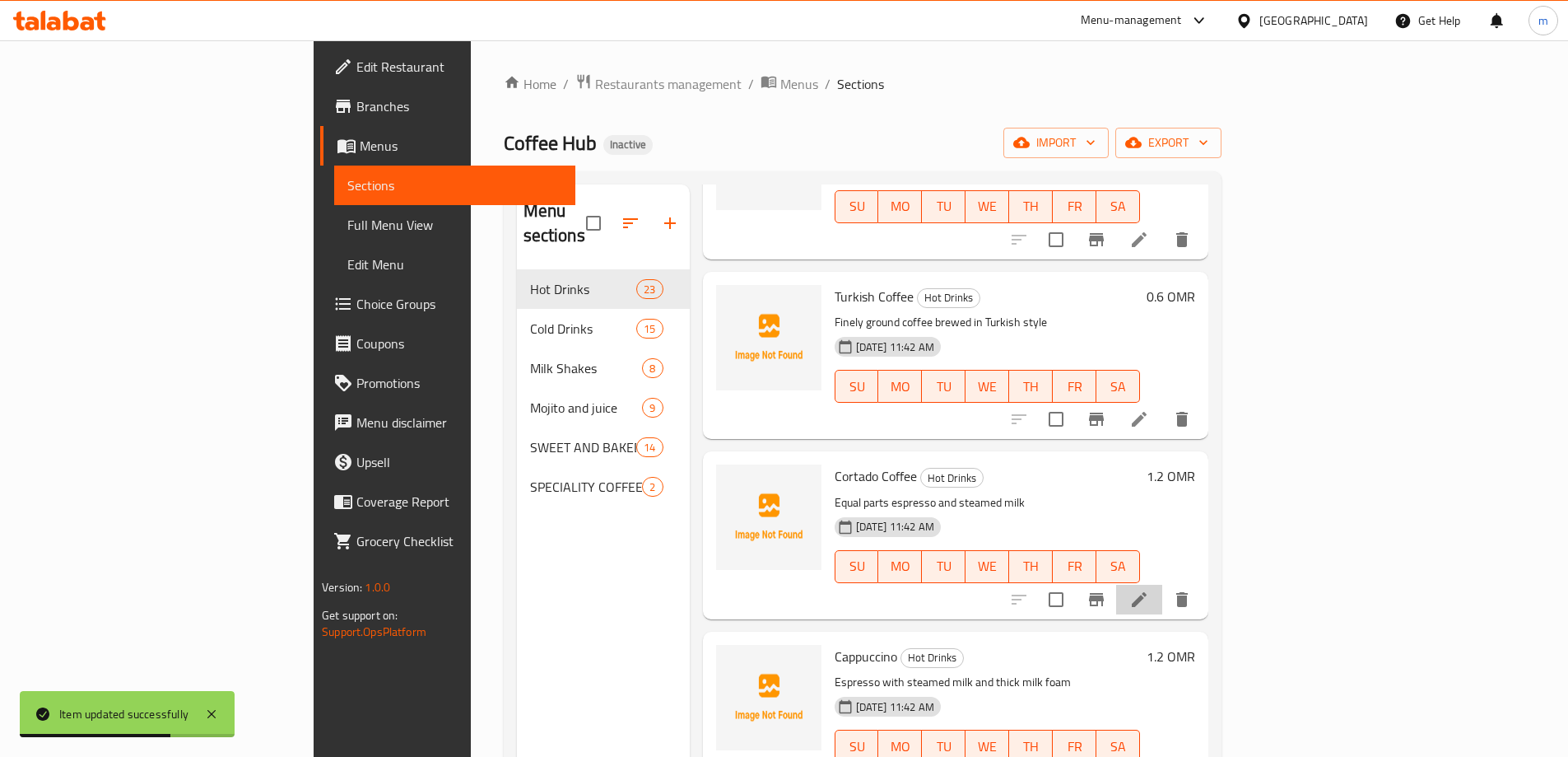
click at [1162, 585] on li at bounding box center [1139, 600] width 47 height 30
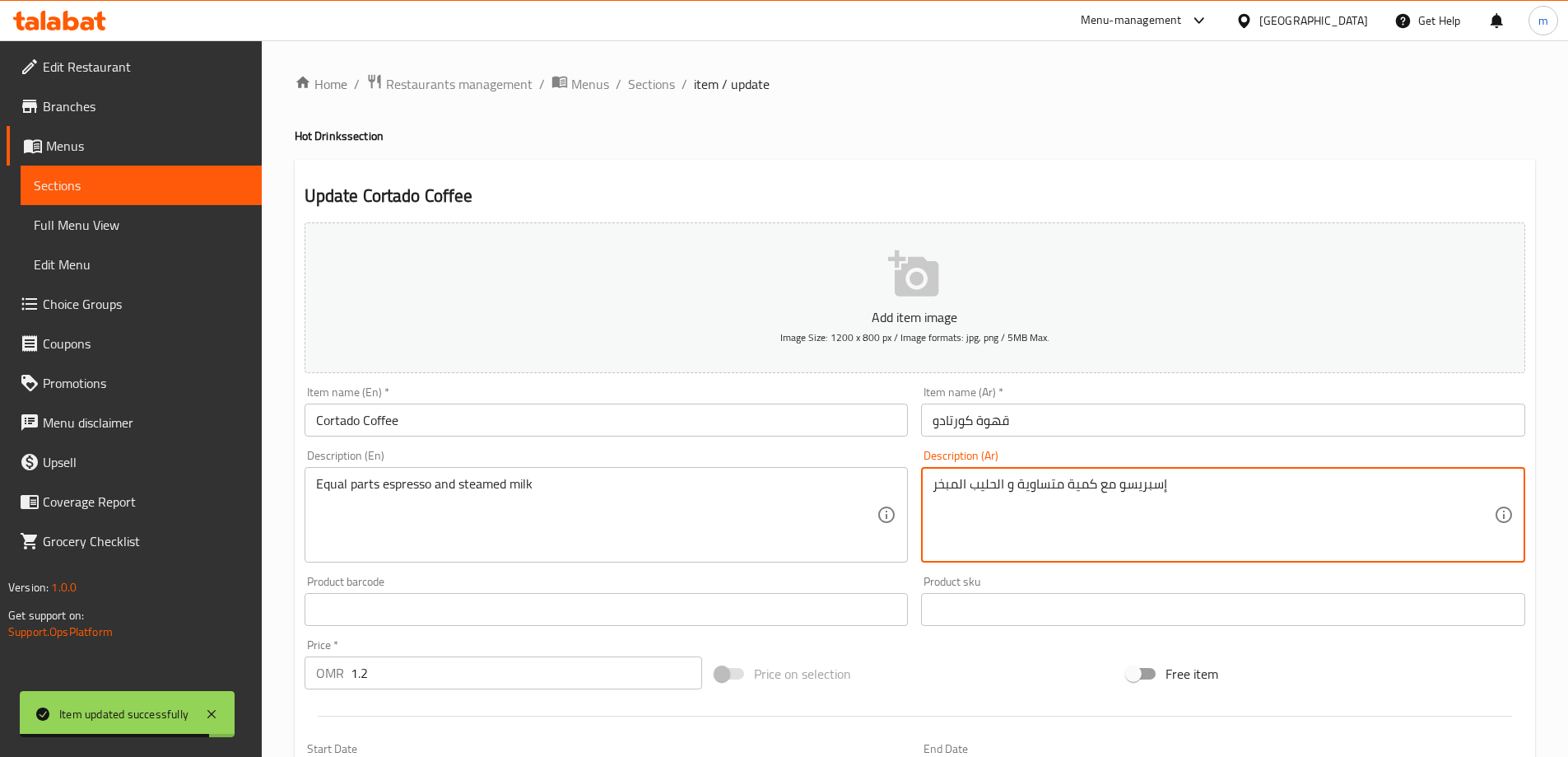
click at [1107, 487] on textarea "إسبريسو مع كمية متساوية و الحليب المبخر" at bounding box center [1213, 515] width 561 height 78
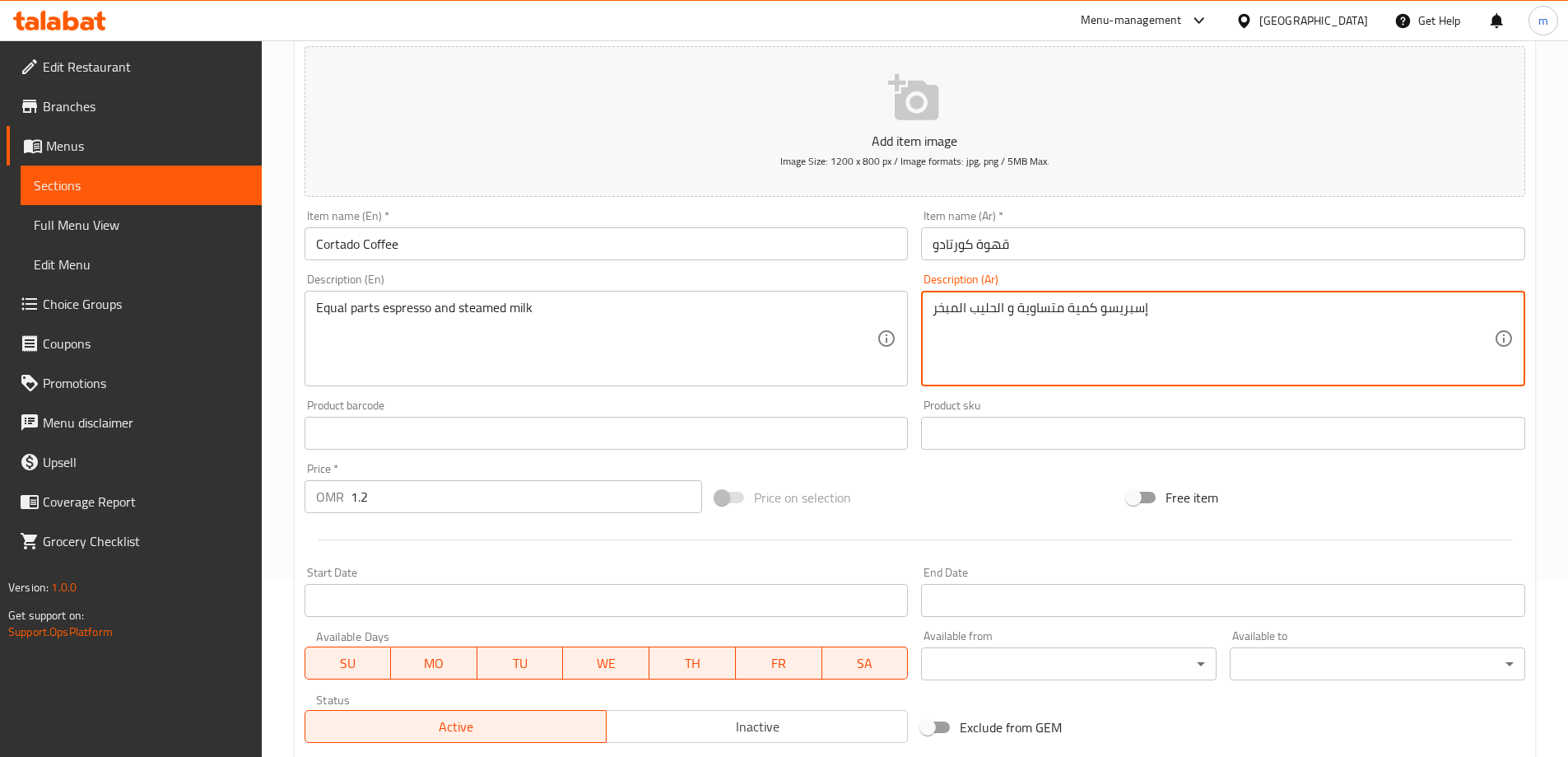
scroll to position [407, 0]
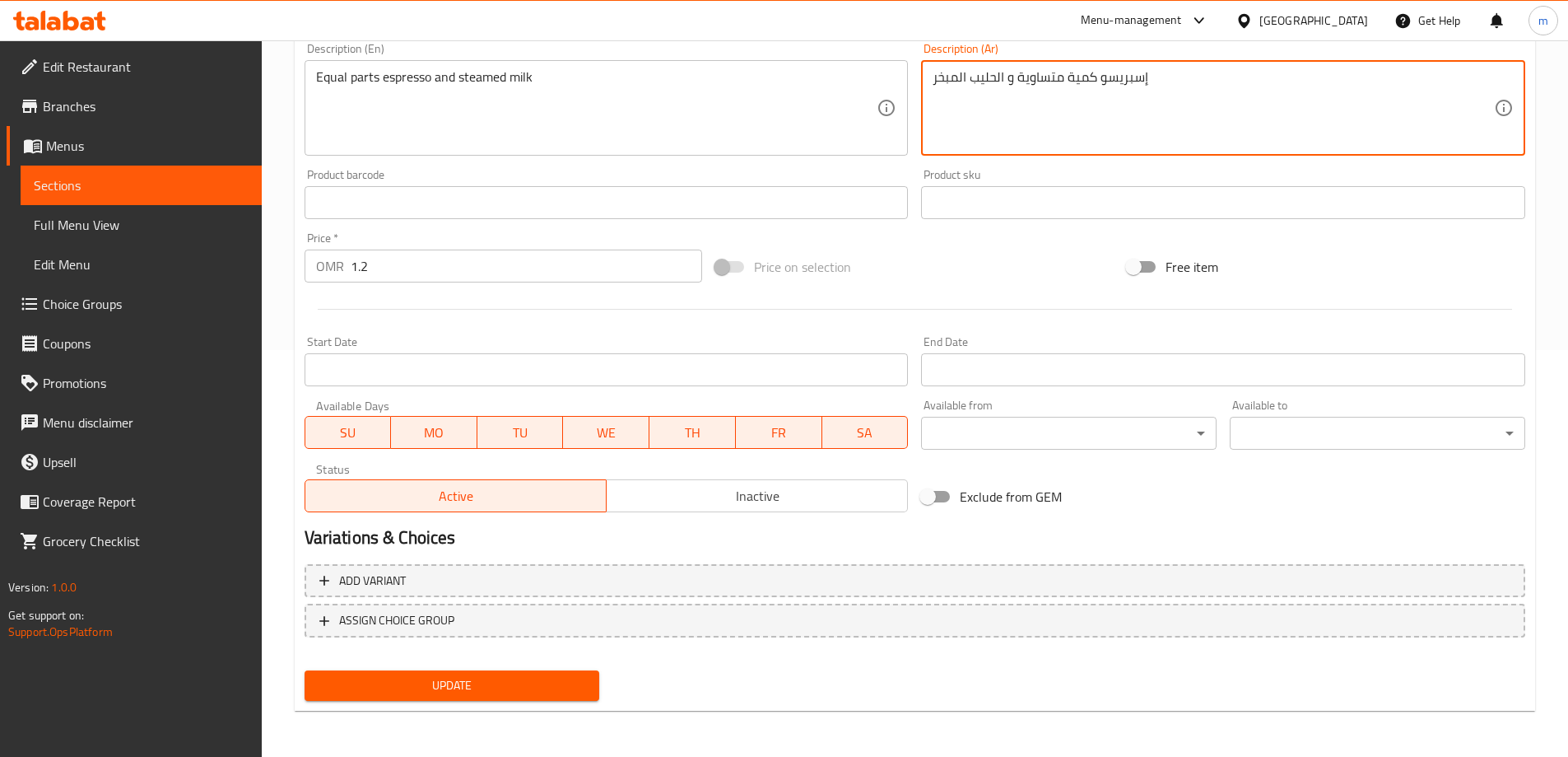
type textarea "إسبريسو كمية متساوية و الحليب المبخر"
click at [572, 692] on span "Update" at bounding box center [451, 685] width 269 height 20
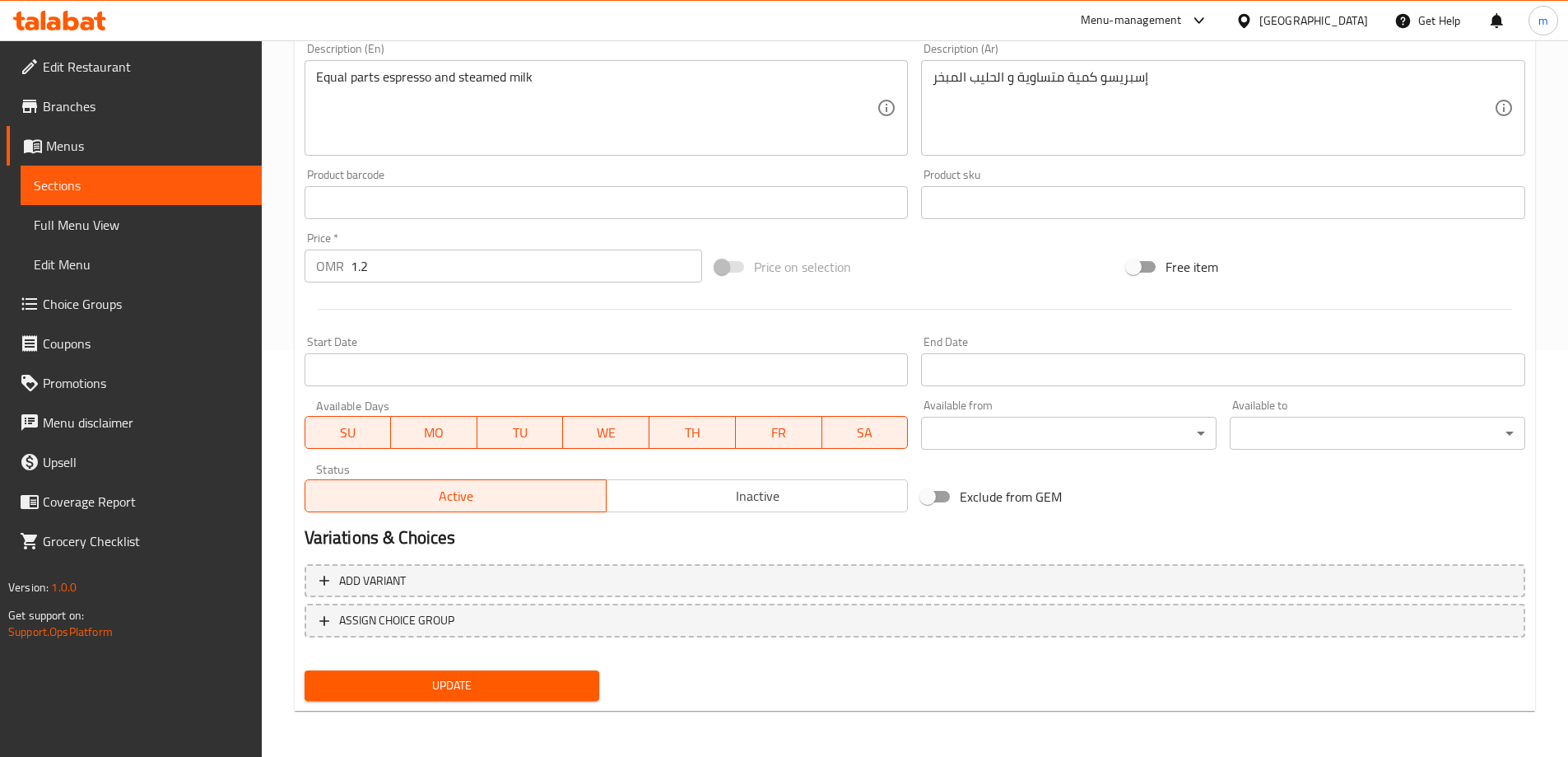
click at [427, 696] on button "Update" at bounding box center [451, 685] width 295 height 31
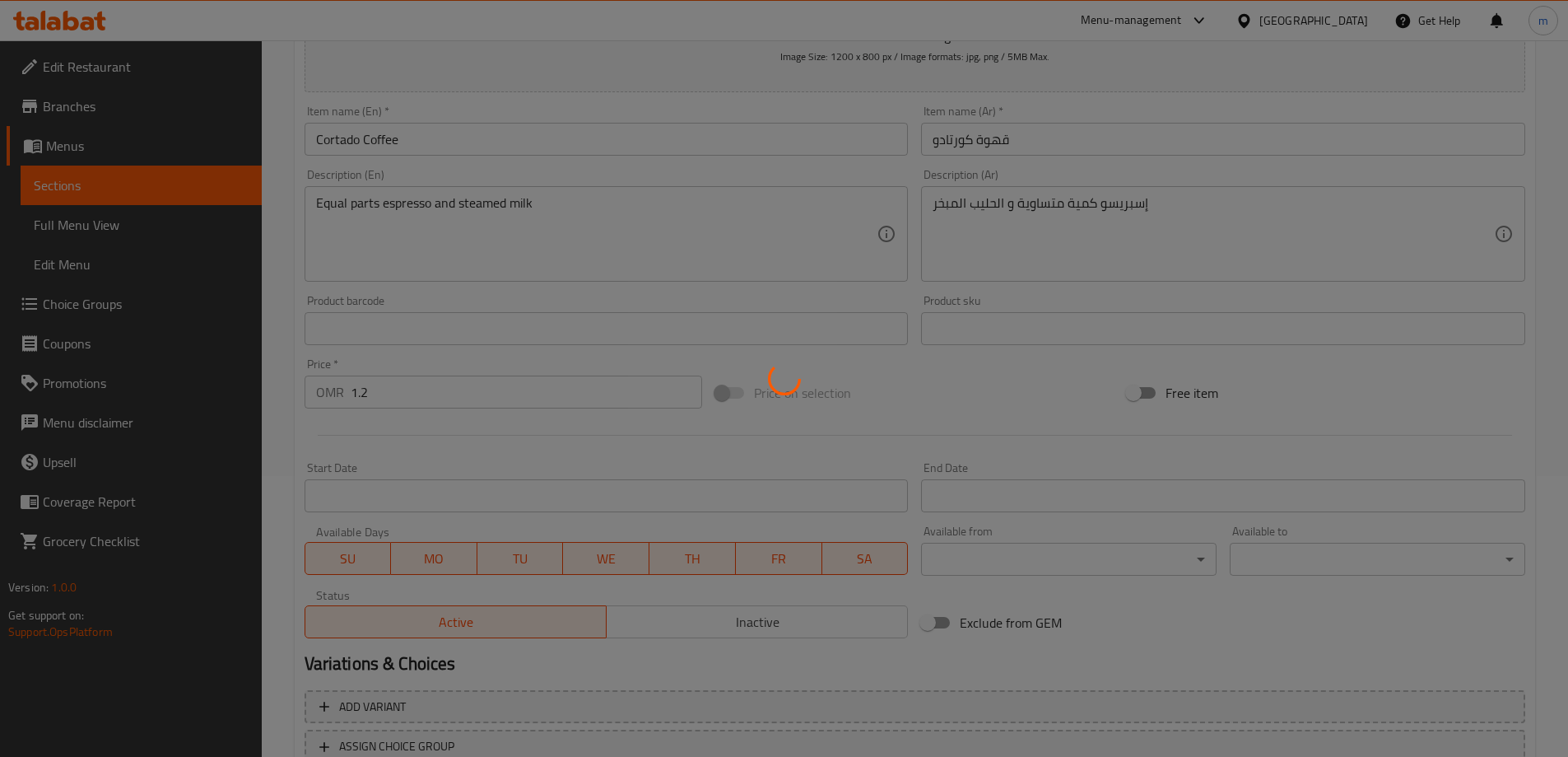
scroll to position [77, 0]
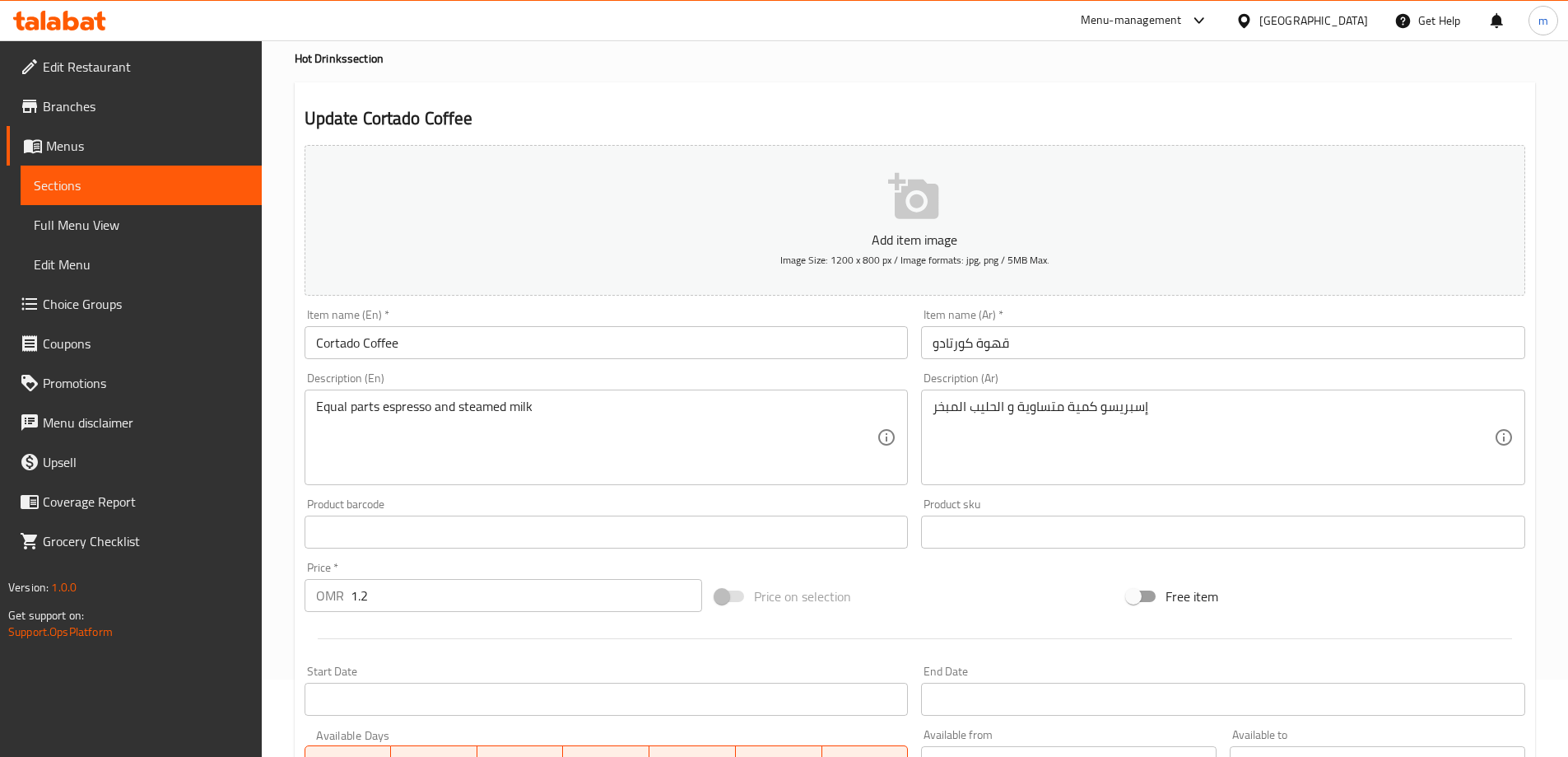
click at [96, 68] on span "Edit Restaurant" at bounding box center [145, 66] width 206 height 20
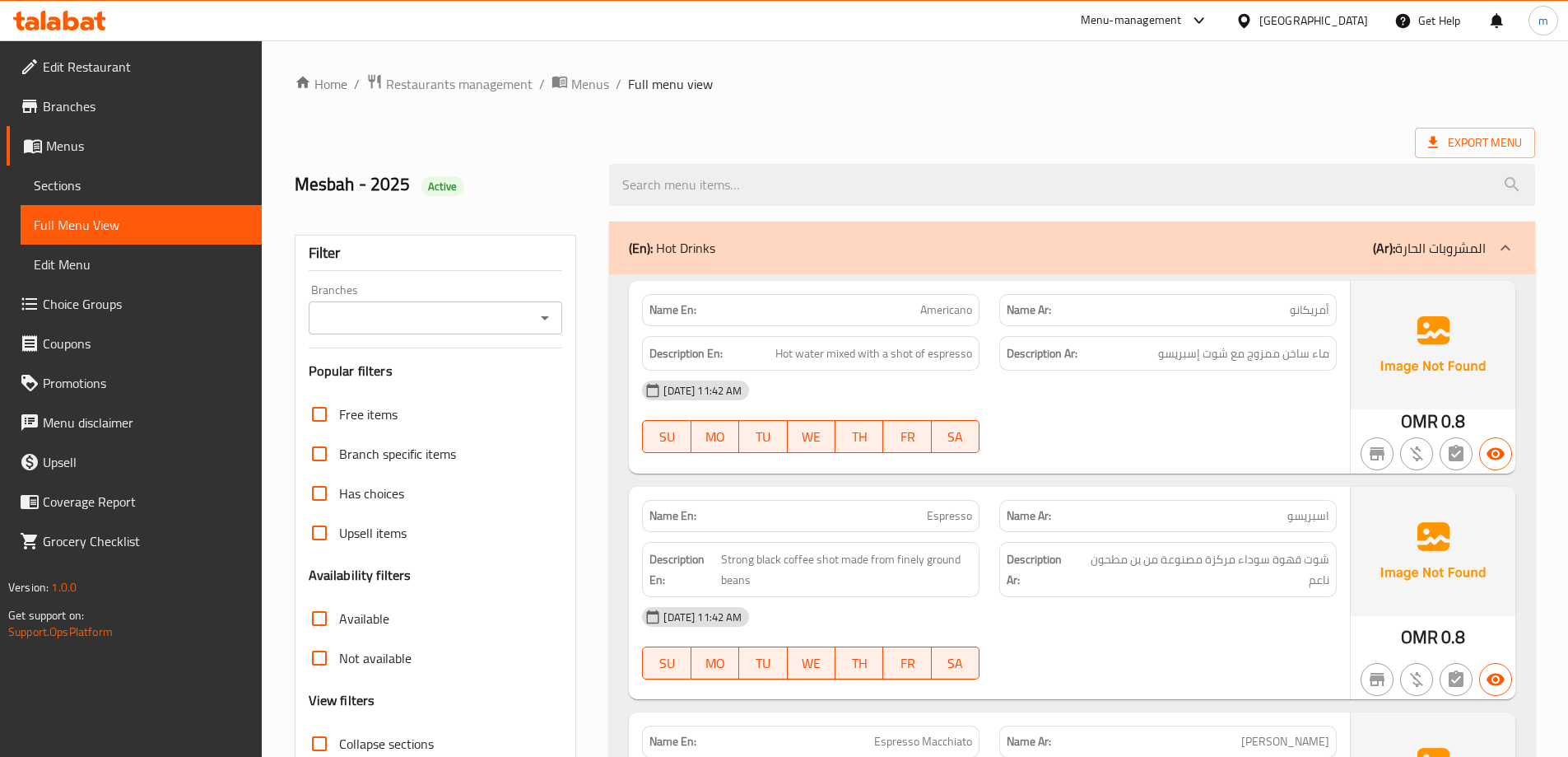
scroll to position [202, 0]
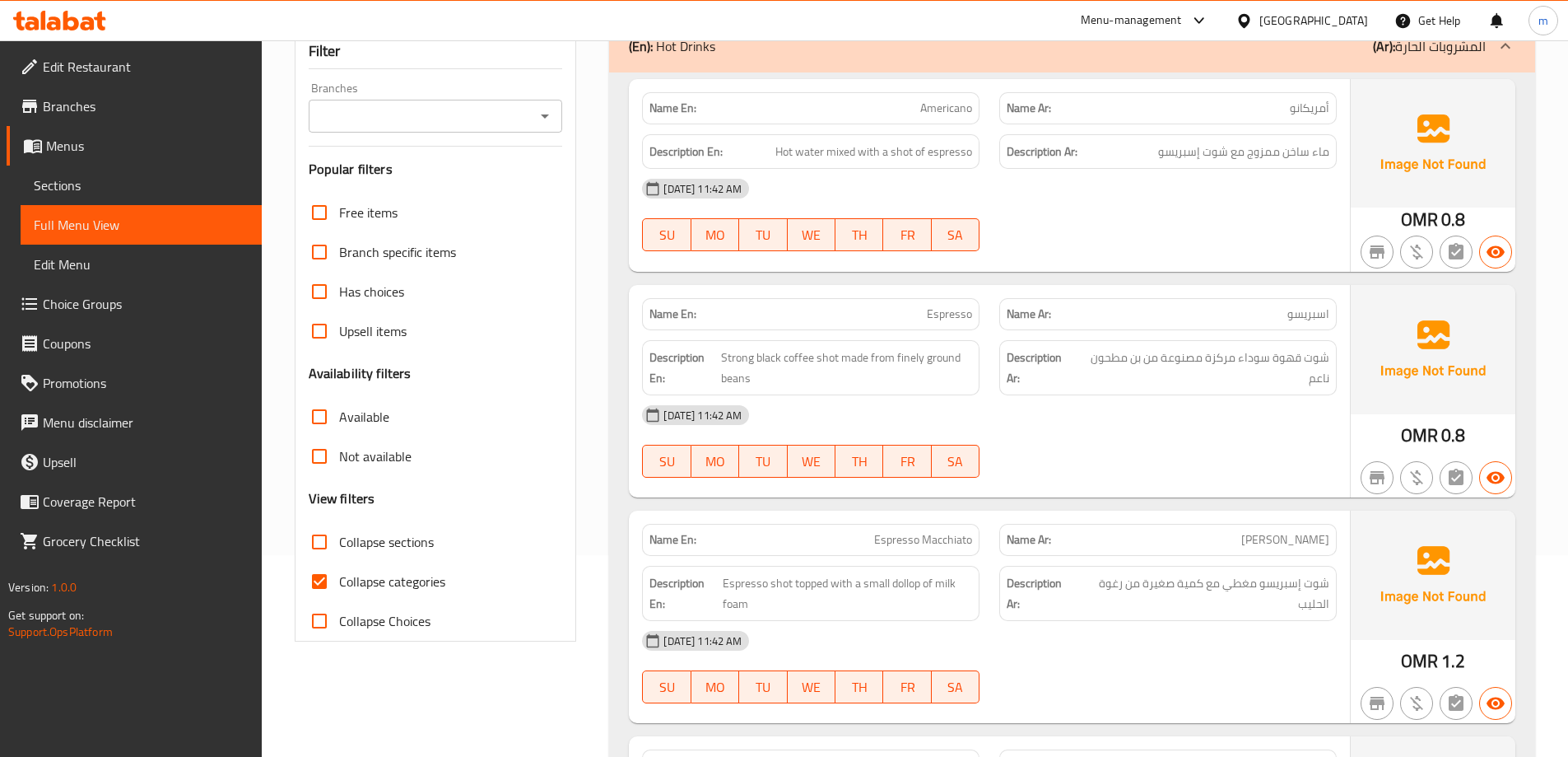
click at [373, 578] on span "Collapse categories" at bounding box center [392, 581] width 106 height 20
click at [339, 578] on input "Collapse categories" at bounding box center [319, 581] width 39 height 39
checkbox input "false"
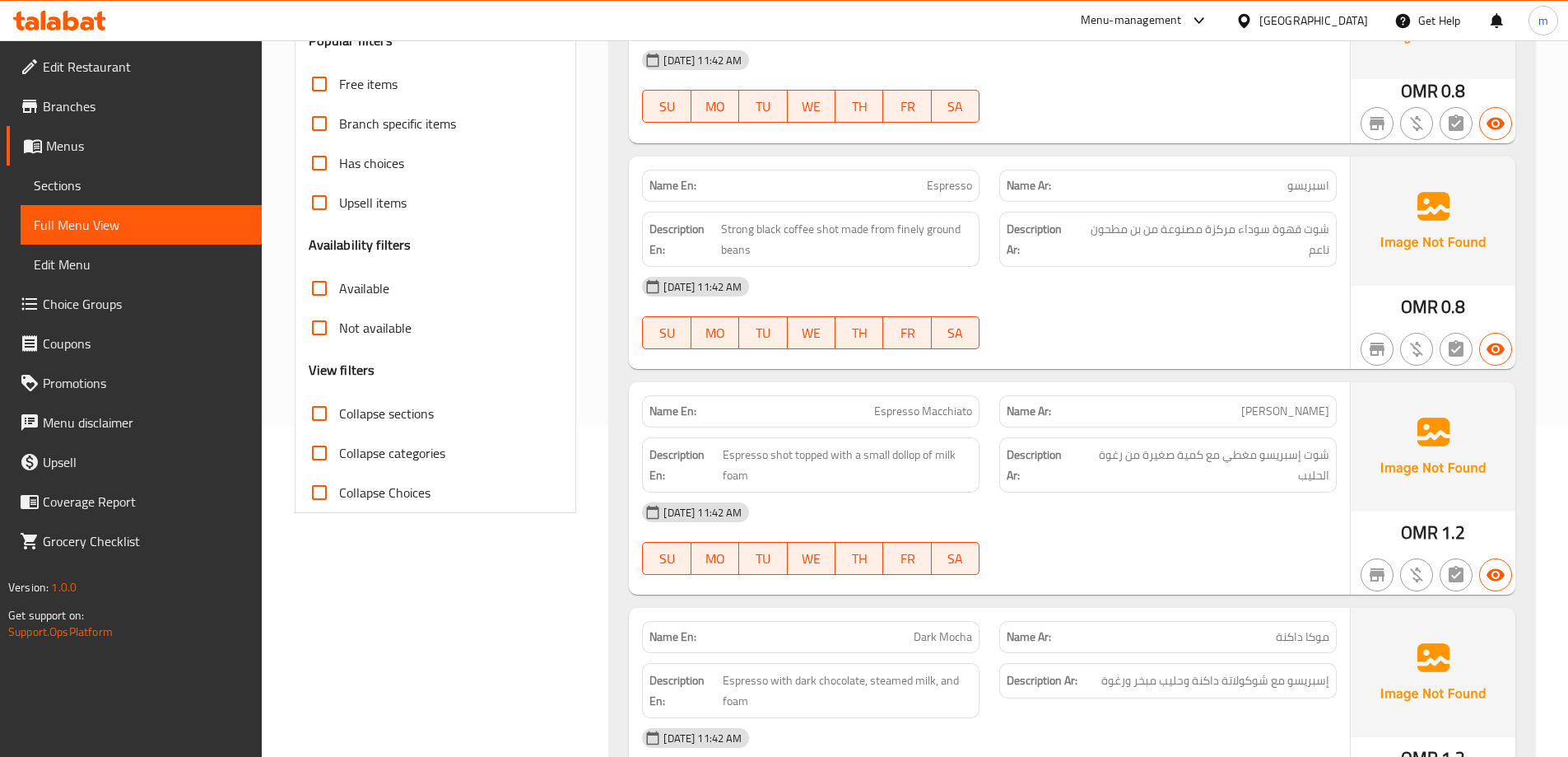
scroll to position [330, 0]
click at [60, 182] on span "Sections" at bounding box center [141, 184] width 215 height 20
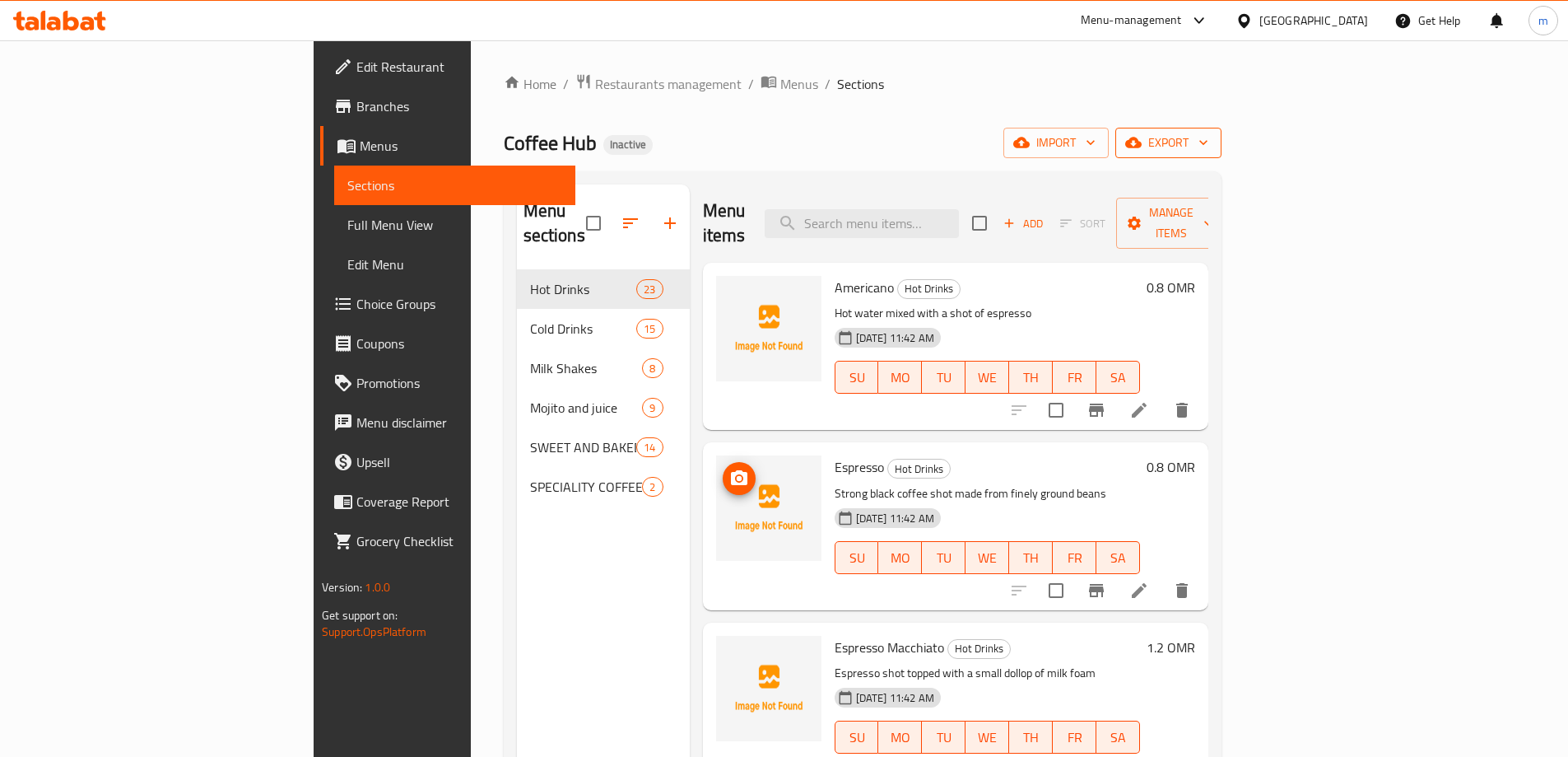
click at [1208, 150] on span "export" at bounding box center [1168, 142] width 80 height 20
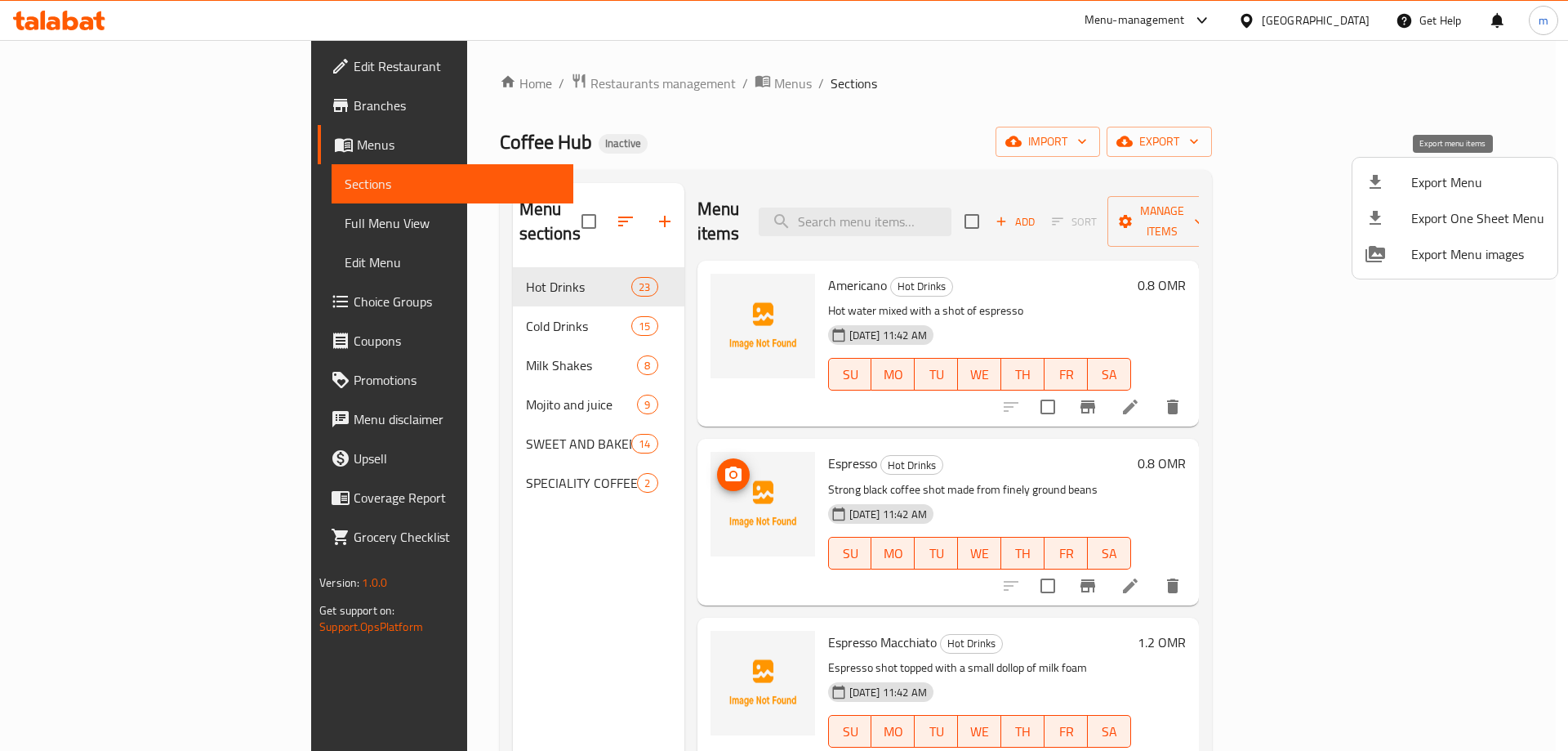
click at [1420, 177] on span "Export Menu" at bounding box center [1478, 182] width 133 height 19
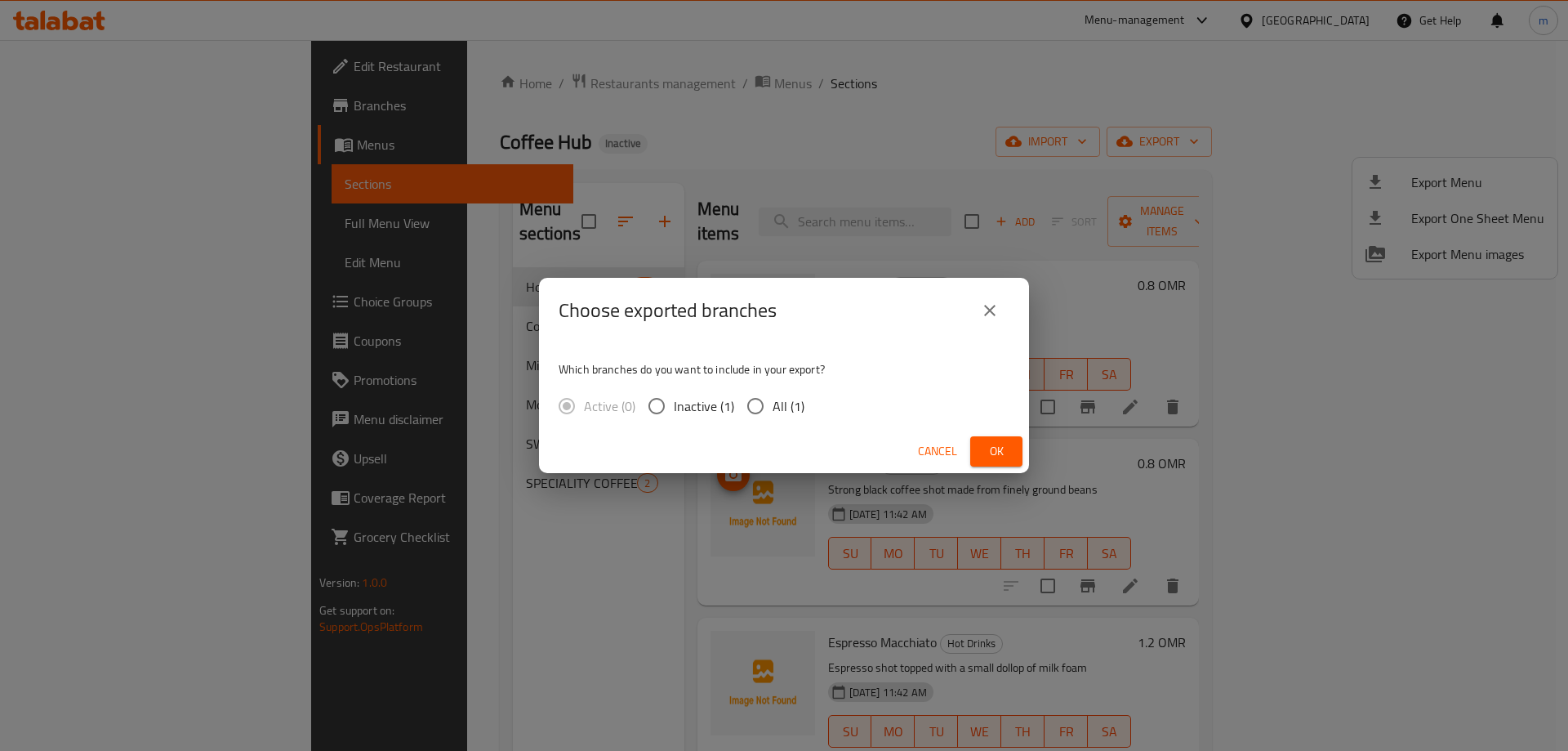
click at [774, 411] on span "All (1)" at bounding box center [789, 406] width 31 height 19
click at [773, 411] on input "All (1)" at bounding box center [754, 406] width 34 height 34
radio input "true"
click at [1008, 454] on span "Ok" at bounding box center [996, 452] width 26 height 20
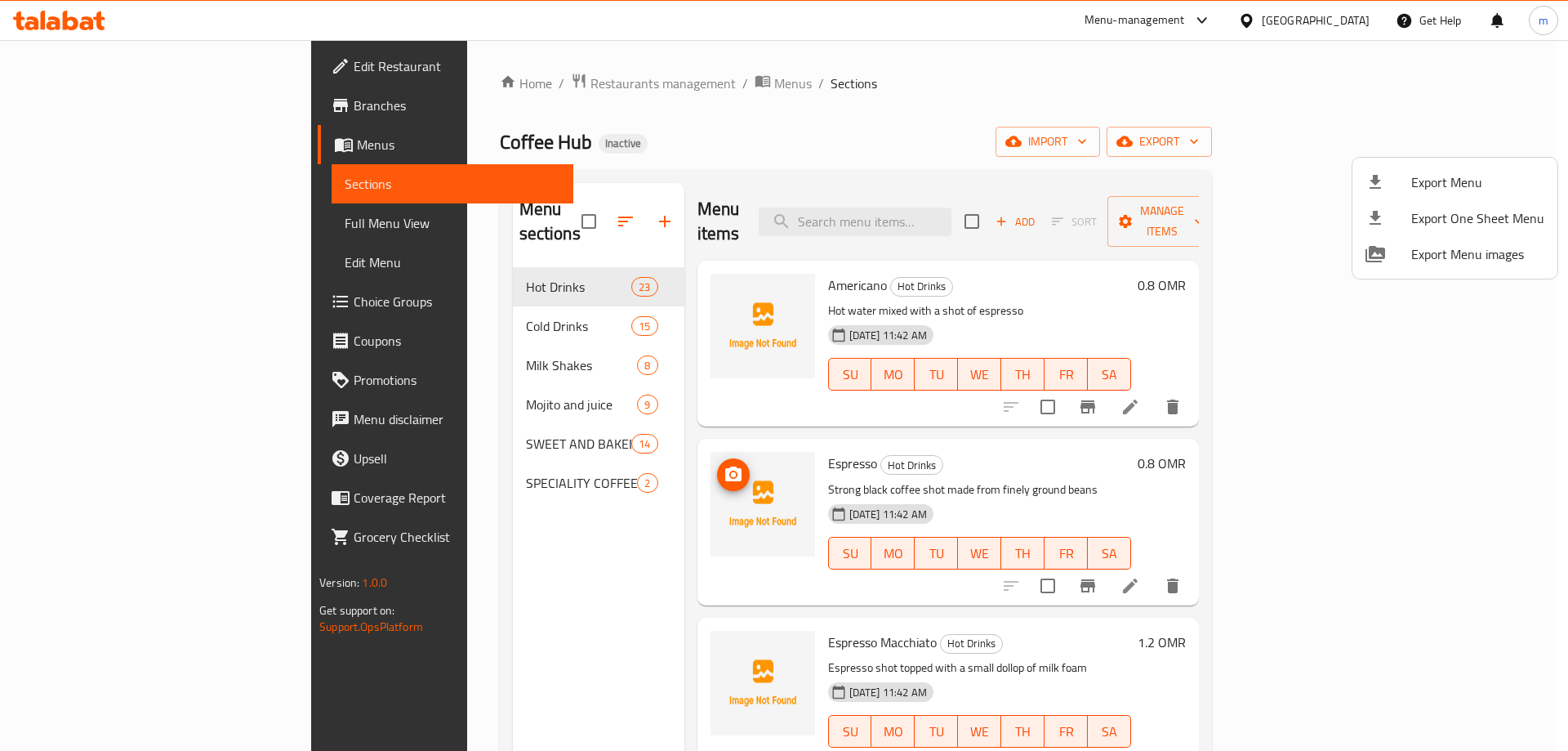
click at [1081, 103] on div at bounding box center [784, 375] width 1568 height 751
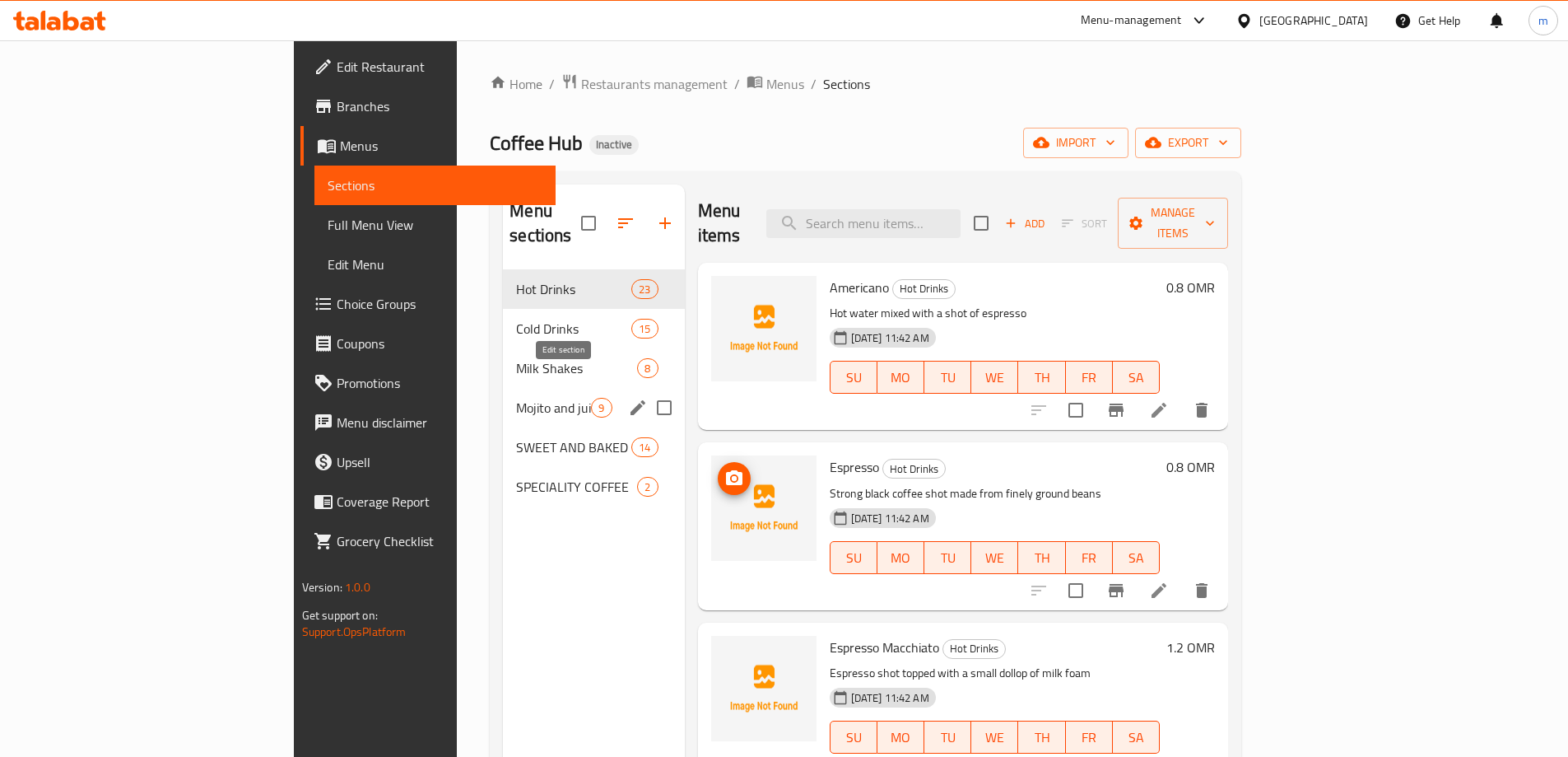
click at [630, 400] on icon "edit" at bounding box center [637, 408] width 15 height 15
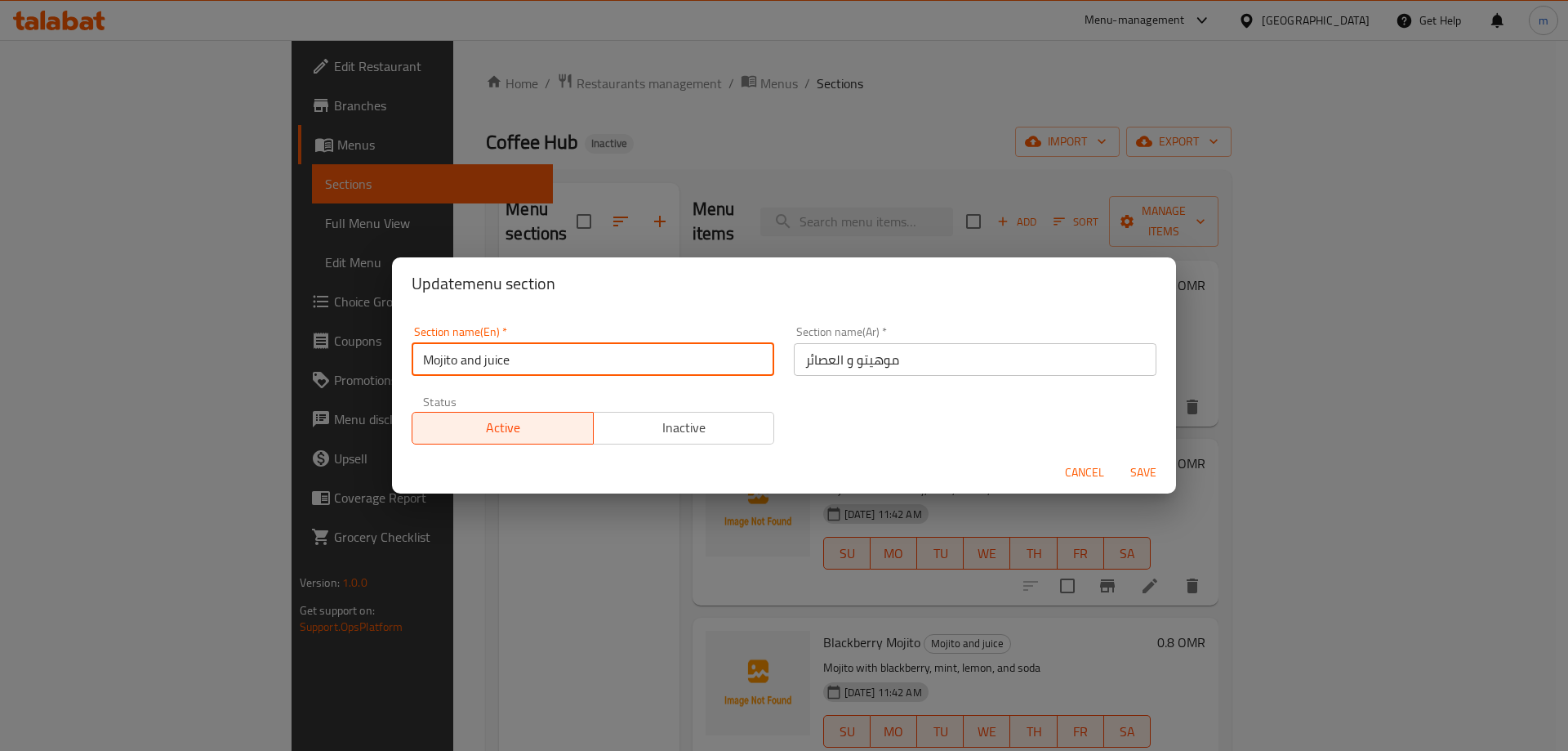
click at [591, 362] on input "Mojito and juice" at bounding box center [593, 358] width 363 height 32
type input "Mojito and juices"
click at [1153, 474] on span "Save" at bounding box center [1143, 472] width 39 height 20
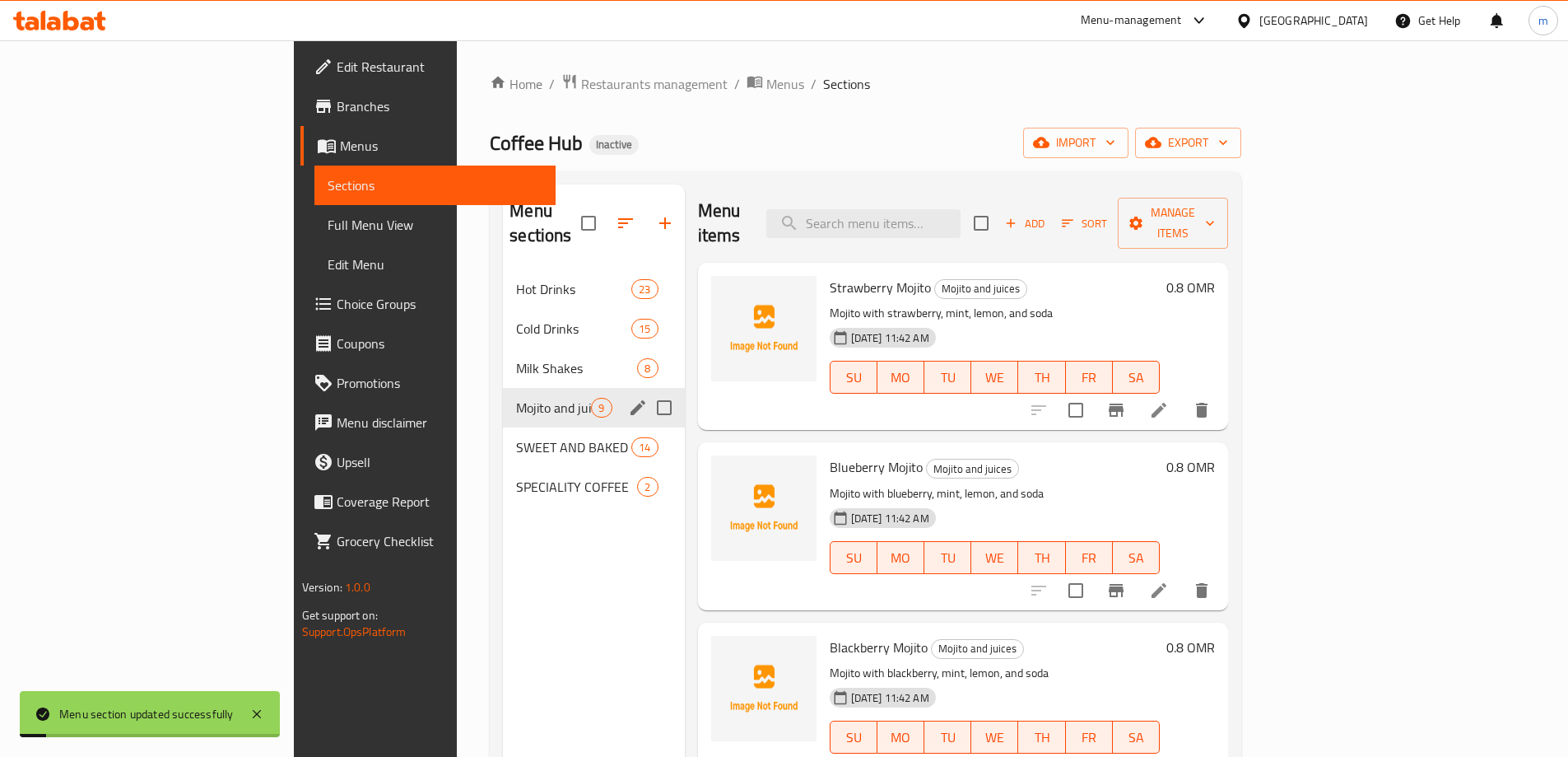
click at [506, 542] on div "Menu sections Hot Drinks 23 Cold Drinks 15 Milk Shakes 8 Mojito and juices 9 SW…" at bounding box center [593, 562] width 181 height 757
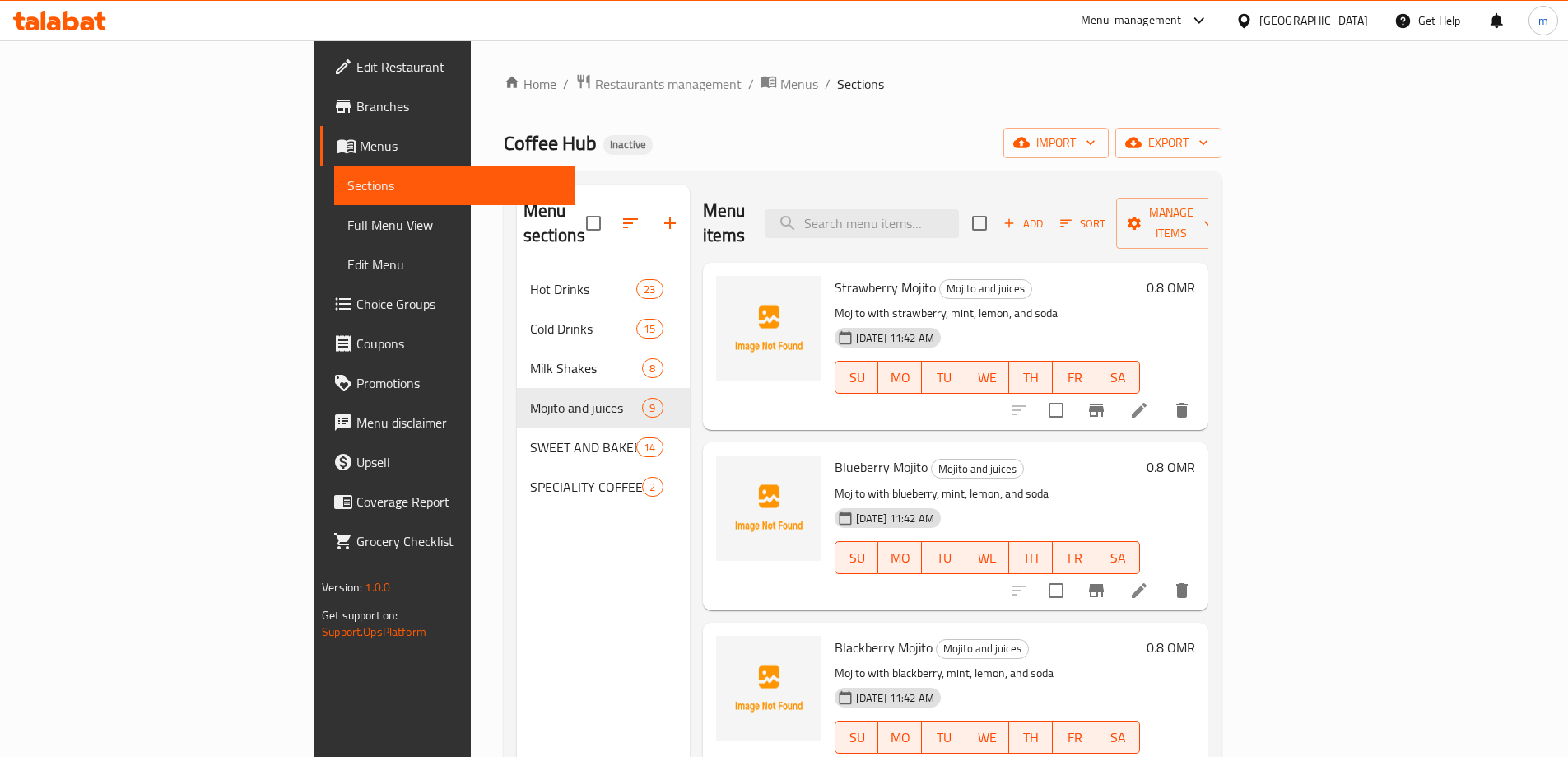
click at [356, 72] on span "Edit Restaurant" at bounding box center [459, 66] width 206 height 20
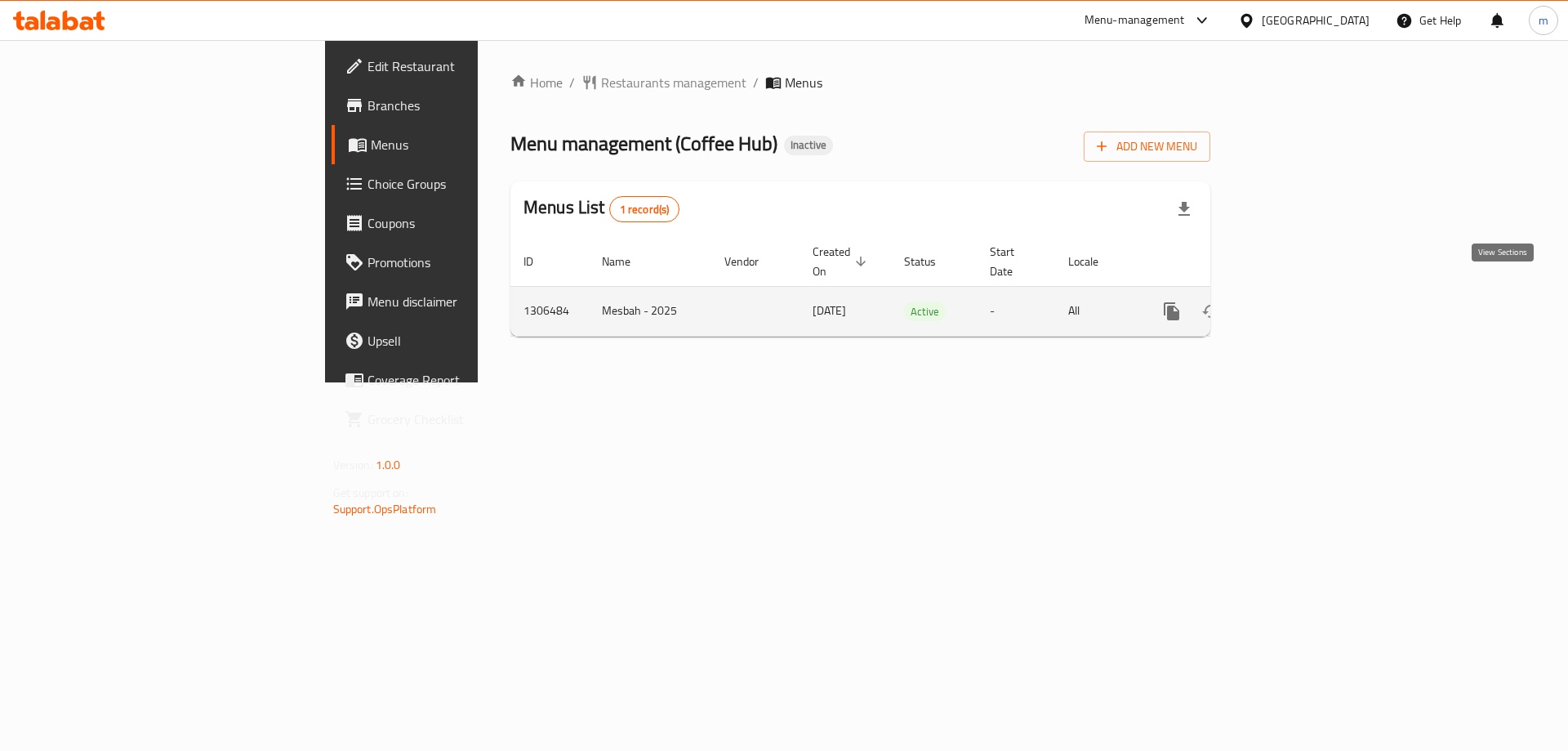
click at [1299, 301] on icon "enhanced table" at bounding box center [1289, 310] width 19 height 19
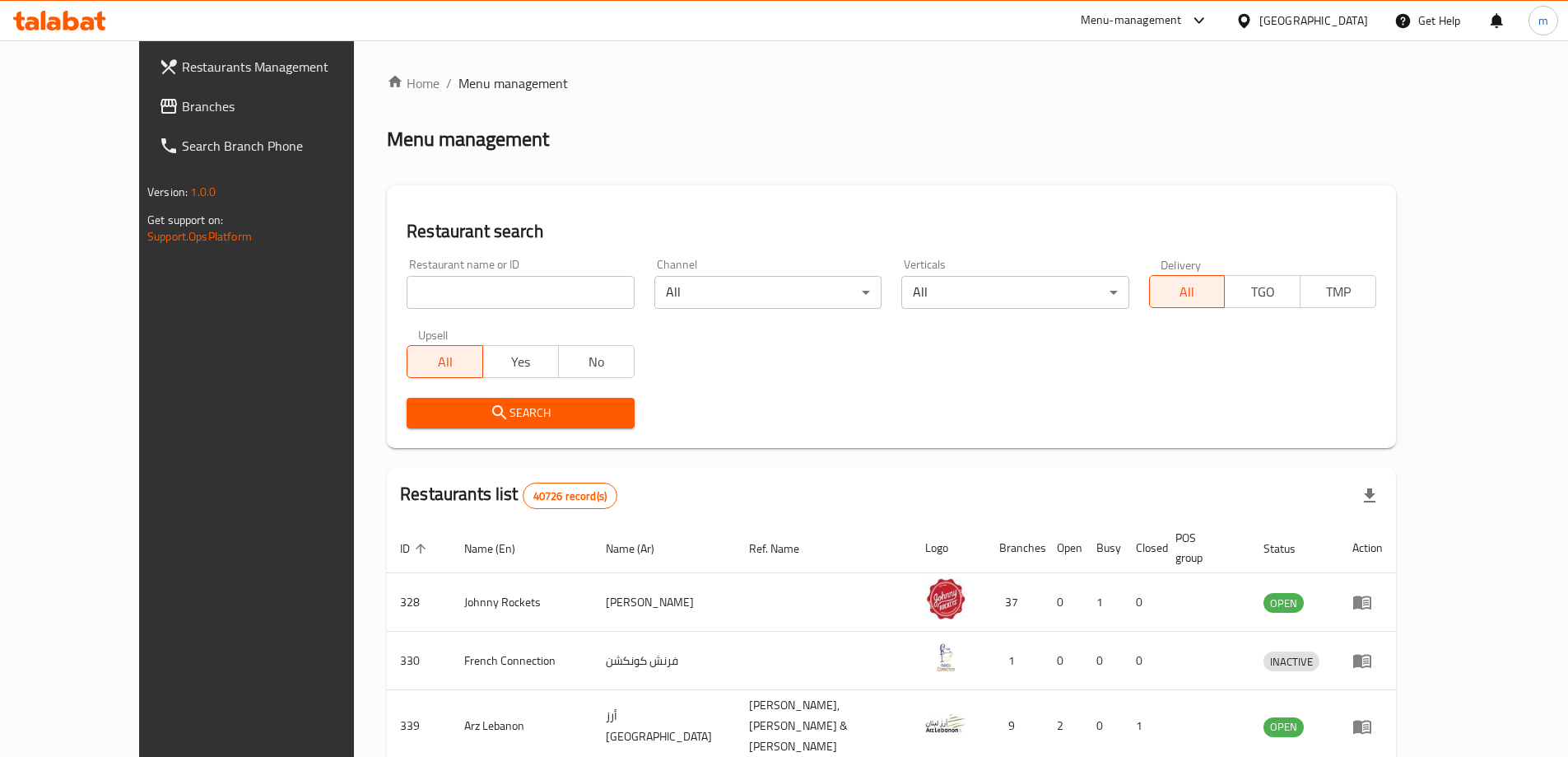
click at [181, 111] on span "Branches" at bounding box center [284, 105] width 206 height 20
